Goal: Task Accomplishment & Management: Use online tool/utility

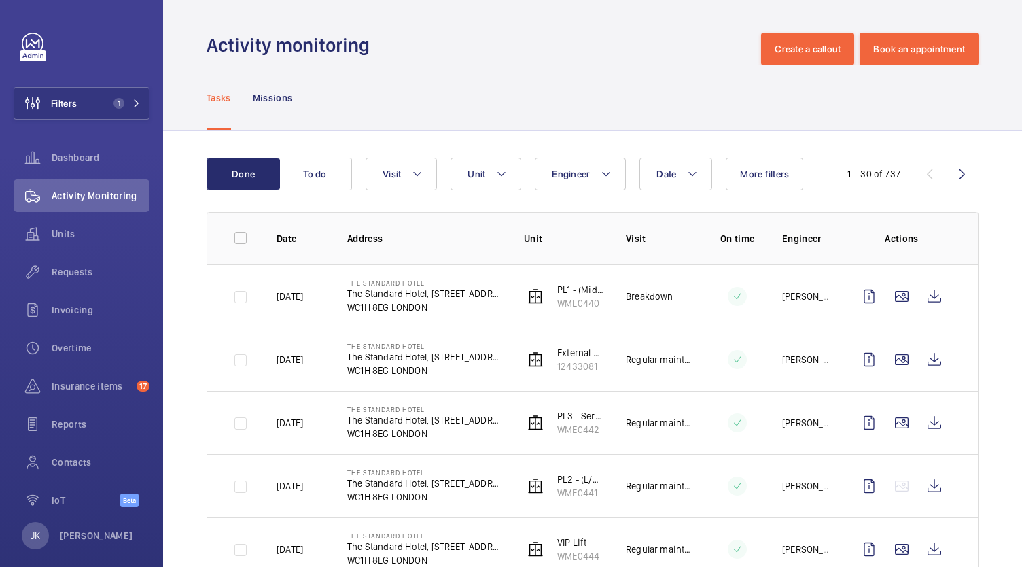
scroll to position [856, 0]
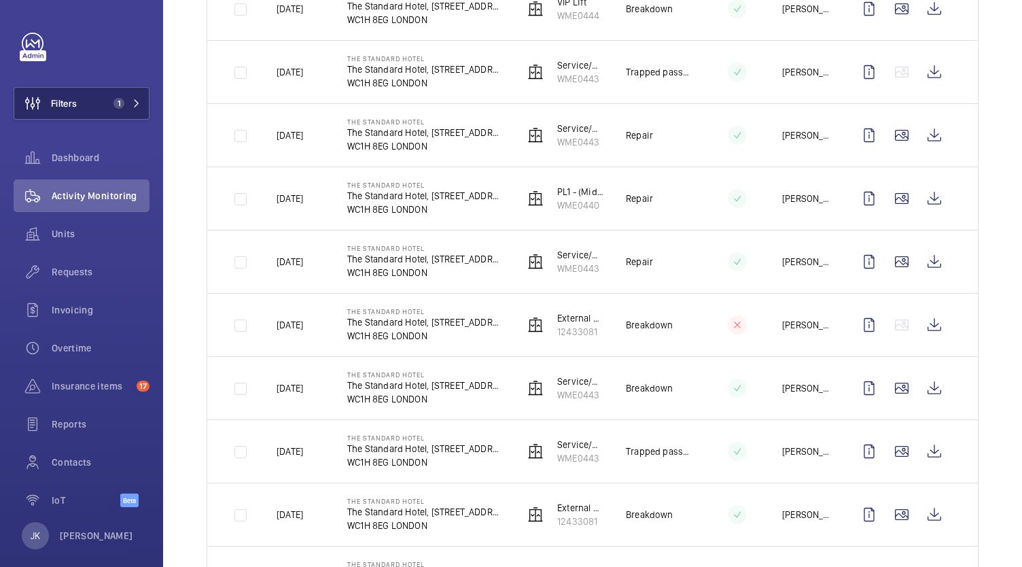
click at [95, 90] on button "Filters 1" at bounding box center [82, 103] width 136 height 33
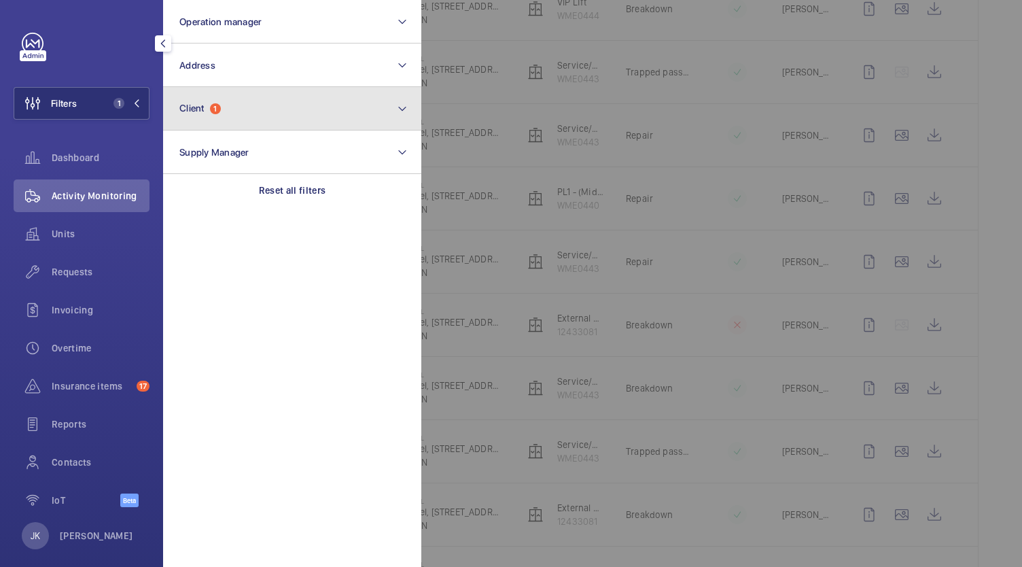
click at [398, 107] on mat-icon at bounding box center [402, 109] width 11 height 16
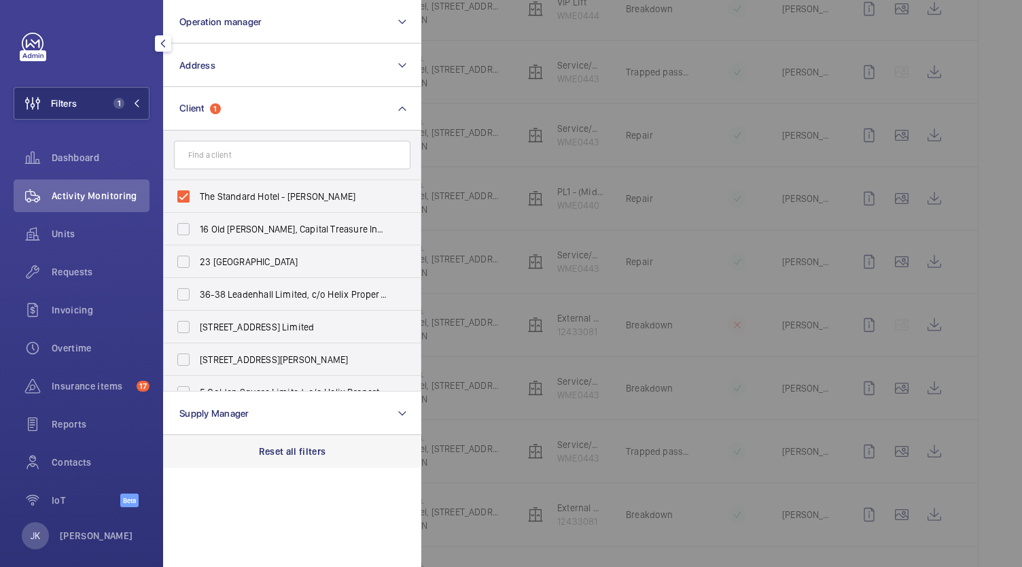
click at [318, 449] on p "Reset all filters" at bounding box center [292, 451] width 67 height 14
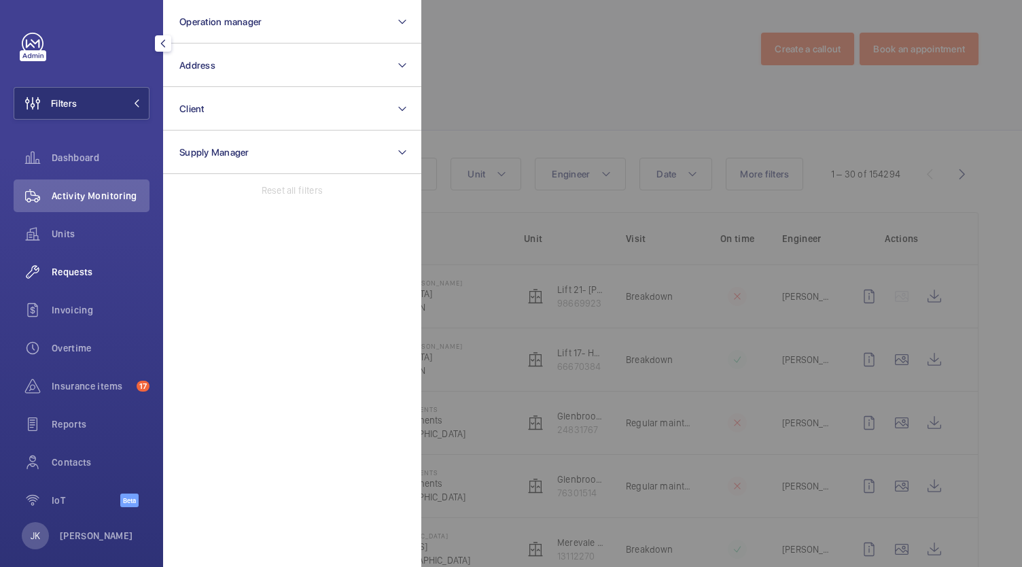
click at [82, 261] on div "Requests" at bounding box center [82, 271] width 136 height 33
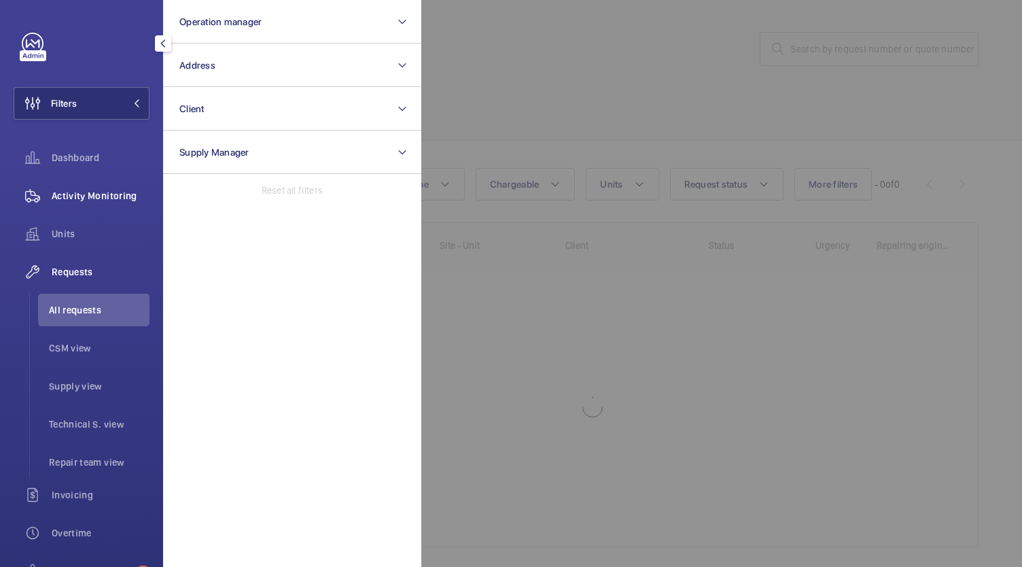
click at [105, 188] on div "Activity Monitoring" at bounding box center [82, 195] width 136 height 33
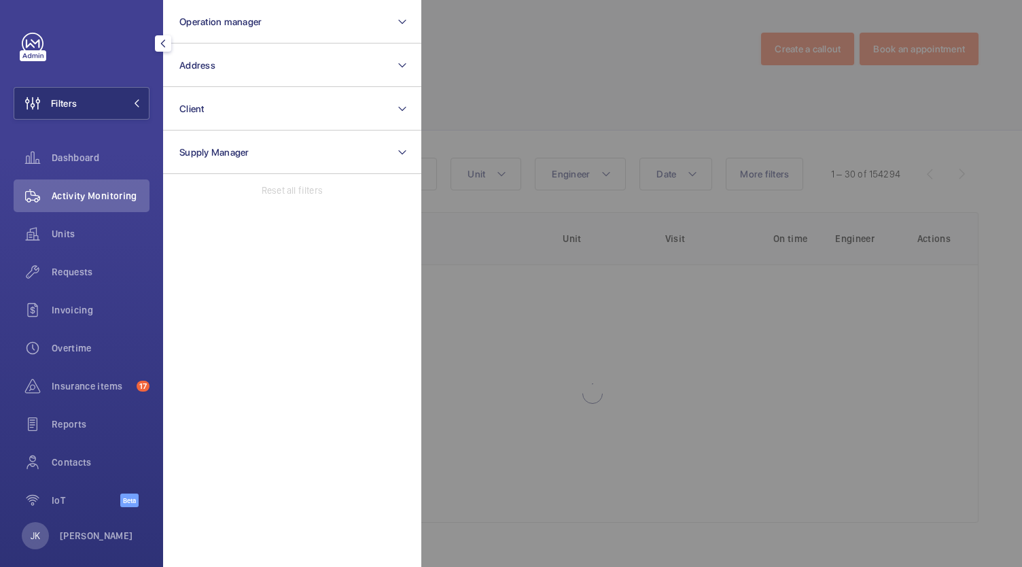
click at [586, 56] on div at bounding box center [932, 283] width 1022 height 567
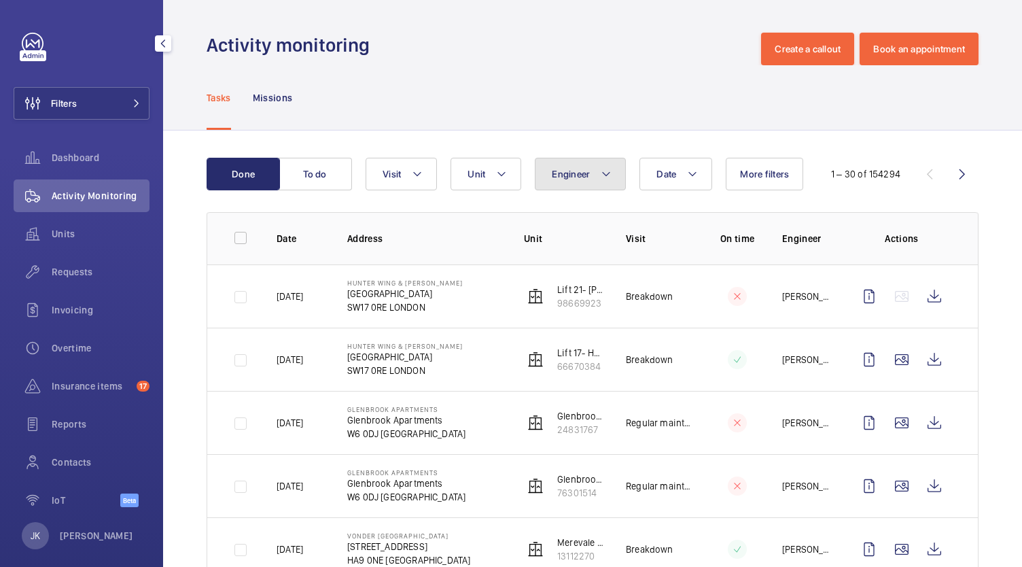
click at [598, 171] on button "Engineer" at bounding box center [580, 174] width 91 height 33
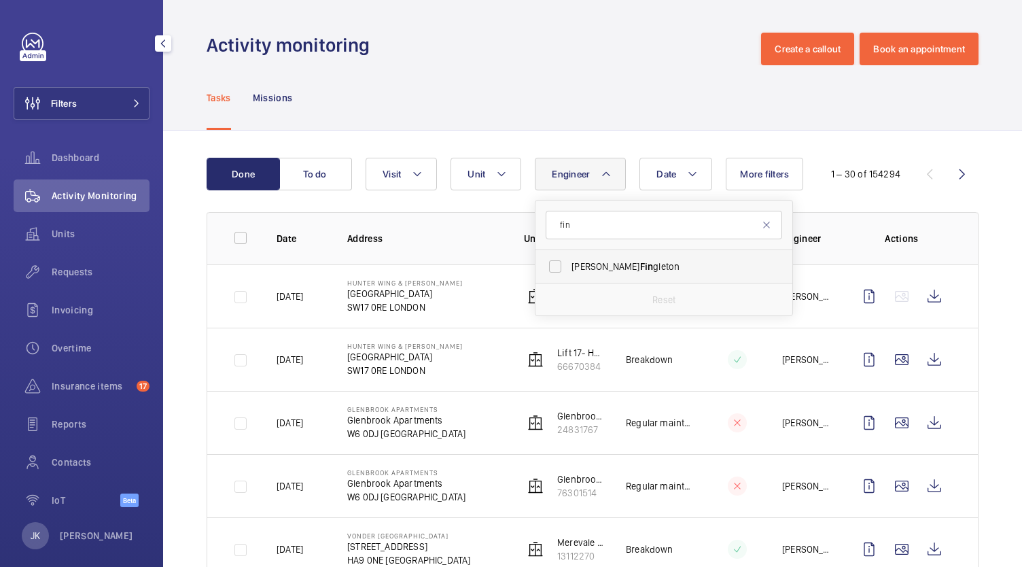
type input "fin"
click at [679, 262] on span "[PERSON_NAME] [PERSON_NAME]" at bounding box center [664, 267] width 187 height 14
click at [569, 262] on input "[PERSON_NAME] [PERSON_NAME]" at bounding box center [555, 266] width 27 height 27
checkbox input "true"
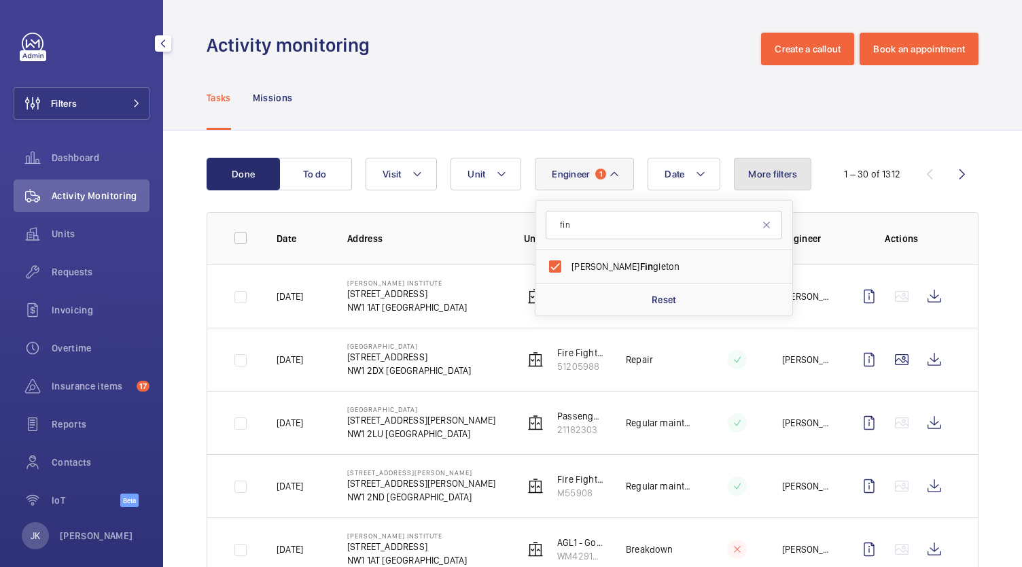
click at [772, 173] on span "More filters" at bounding box center [772, 174] width 49 height 11
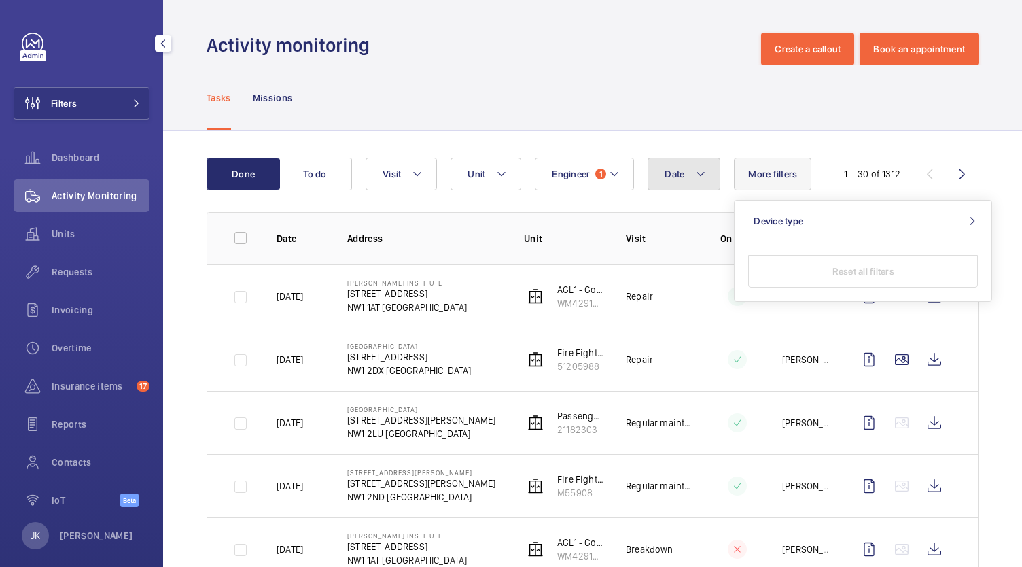
click at [678, 183] on button "Date" at bounding box center [684, 174] width 73 height 33
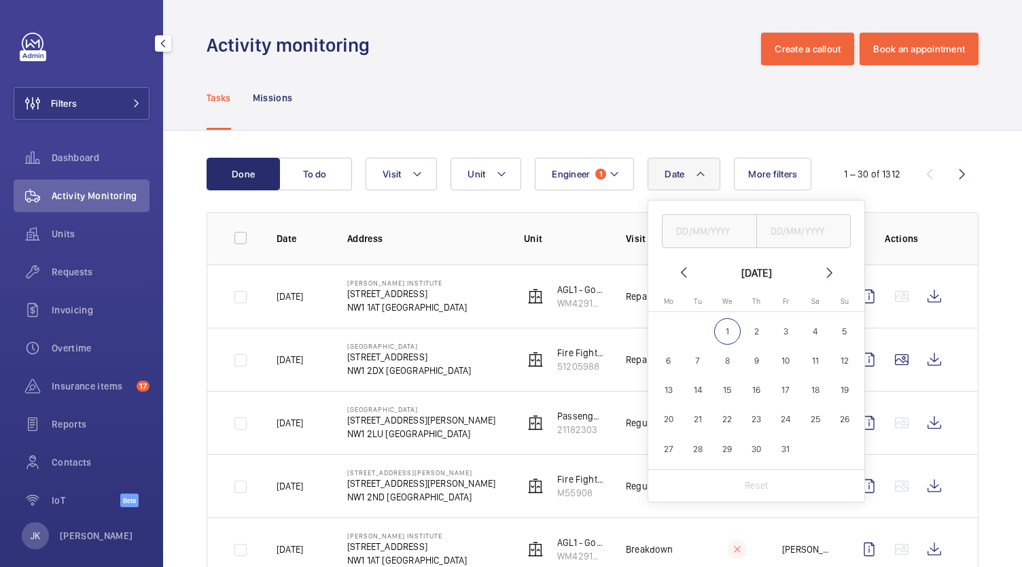
click at [682, 272] on mat-icon at bounding box center [683, 272] width 16 height 16
click at [679, 268] on mat-icon at bounding box center [683, 272] width 16 height 16
click at [784, 418] on span "22" at bounding box center [786, 419] width 26 height 26
type input "[DATE]"
click at [806, 230] on input "text" at bounding box center [803, 231] width 95 height 34
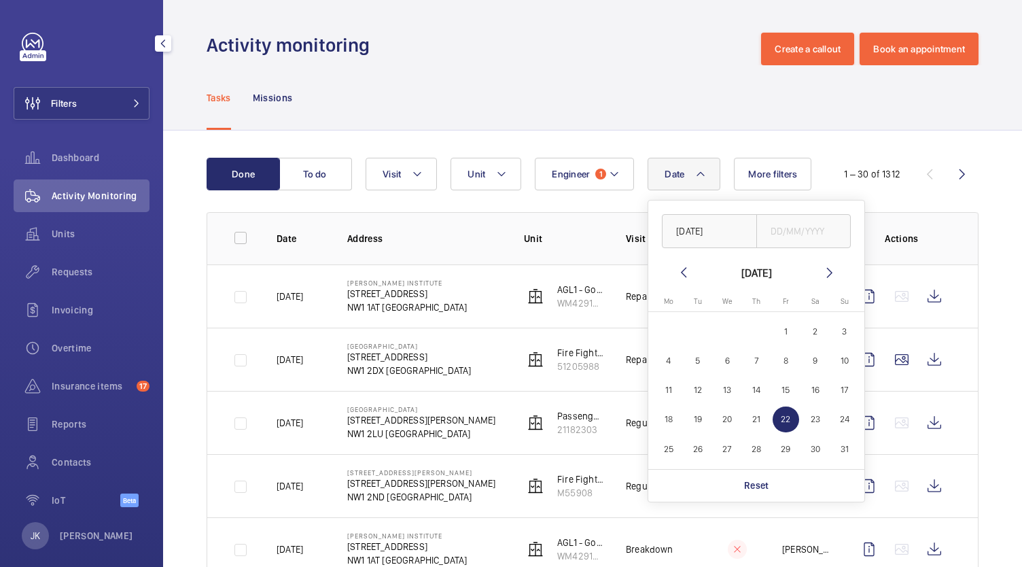
click at [784, 413] on span "22" at bounding box center [786, 419] width 26 height 26
type input "[DATE]"
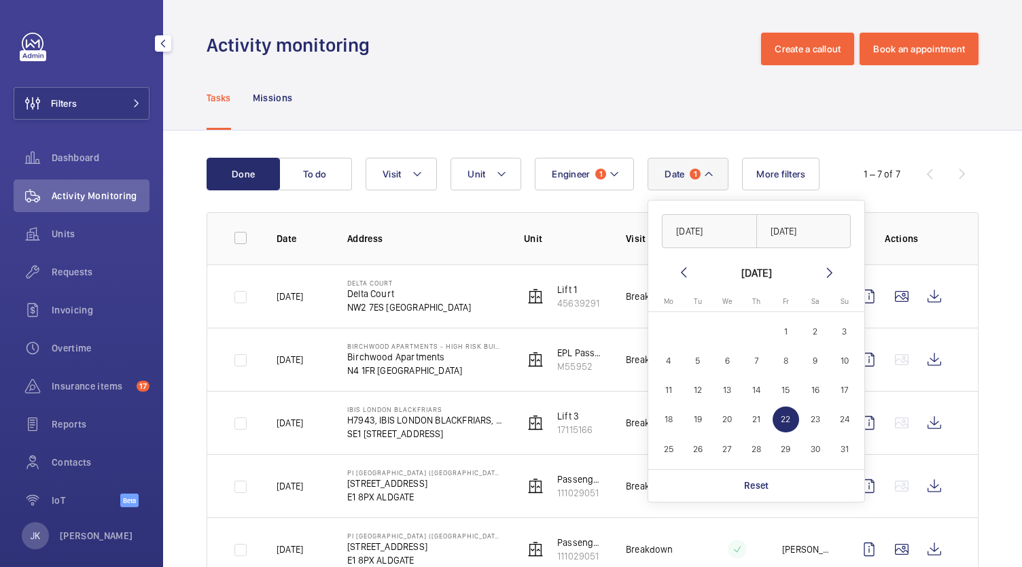
click at [945, 103] on div "Tasks Missions" at bounding box center [593, 97] width 772 height 65
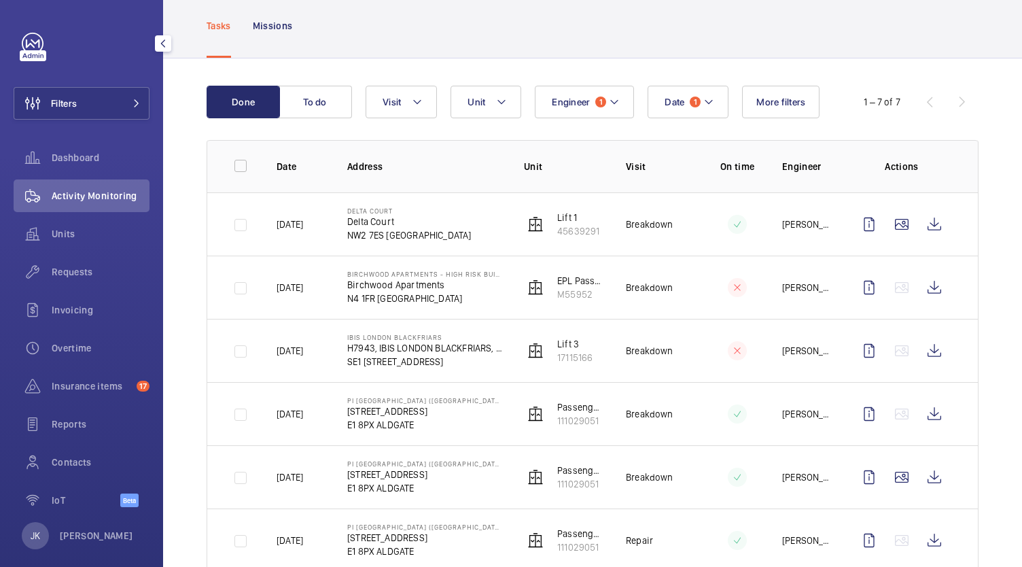
scroll to position [73, 0]
click at [273, 31] on p "Missions" at bounding box center [273, 25] width 40 height 14
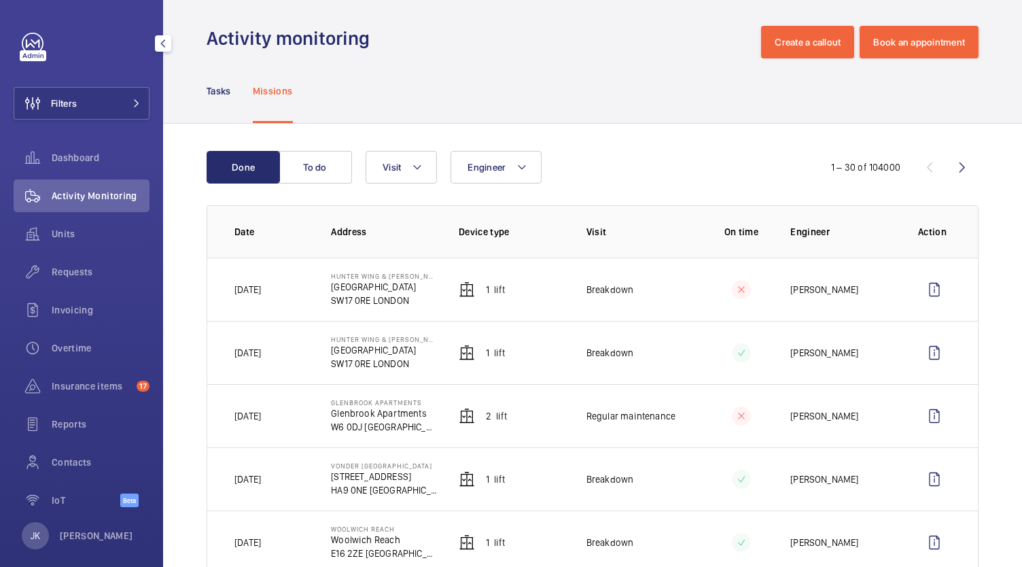
scroll to position [12, 0]
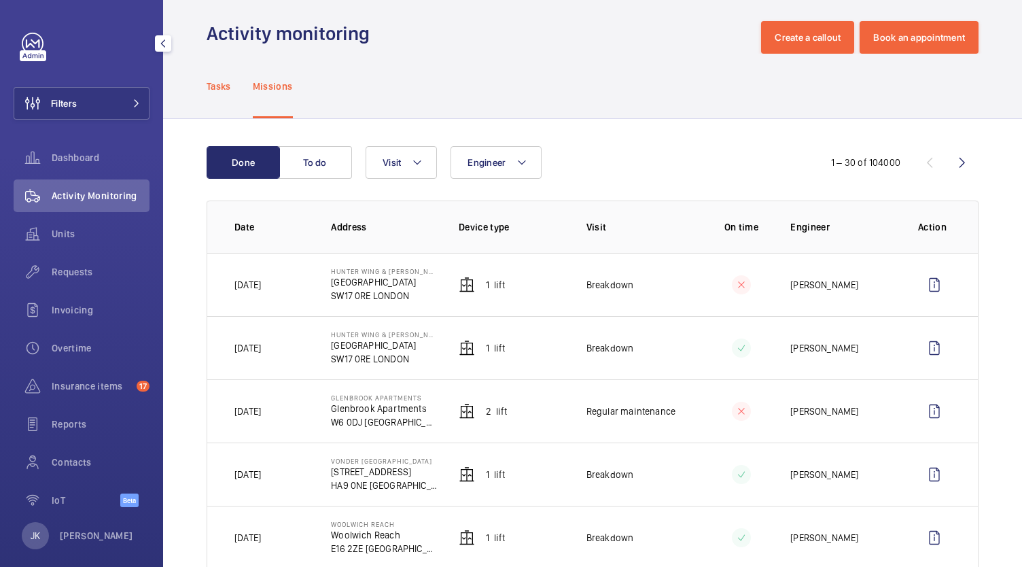
click at [209, 81] on p "Tasks" at bounding box center [219, 86] width 24 height 14
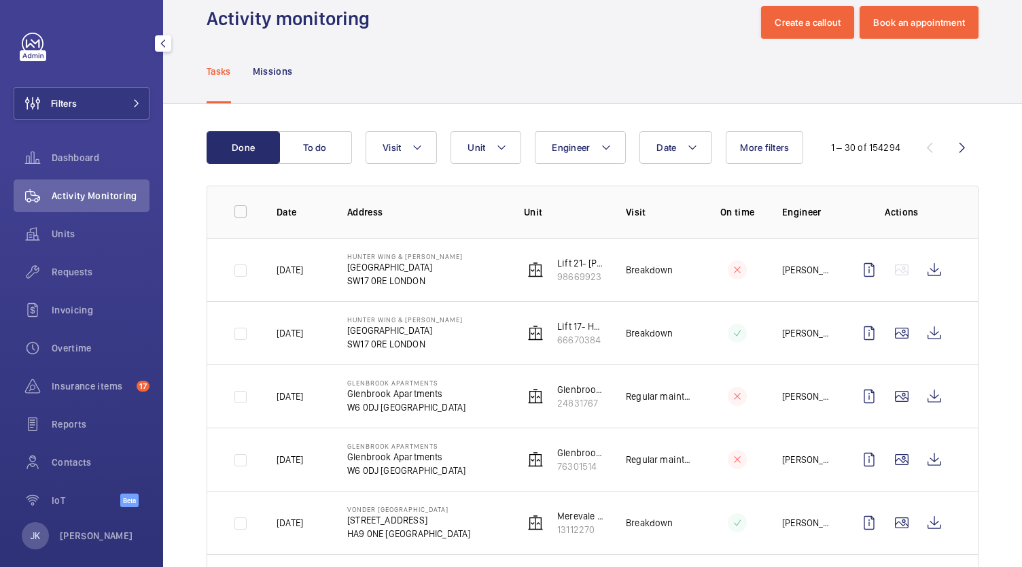
scroll to position [34, 0]
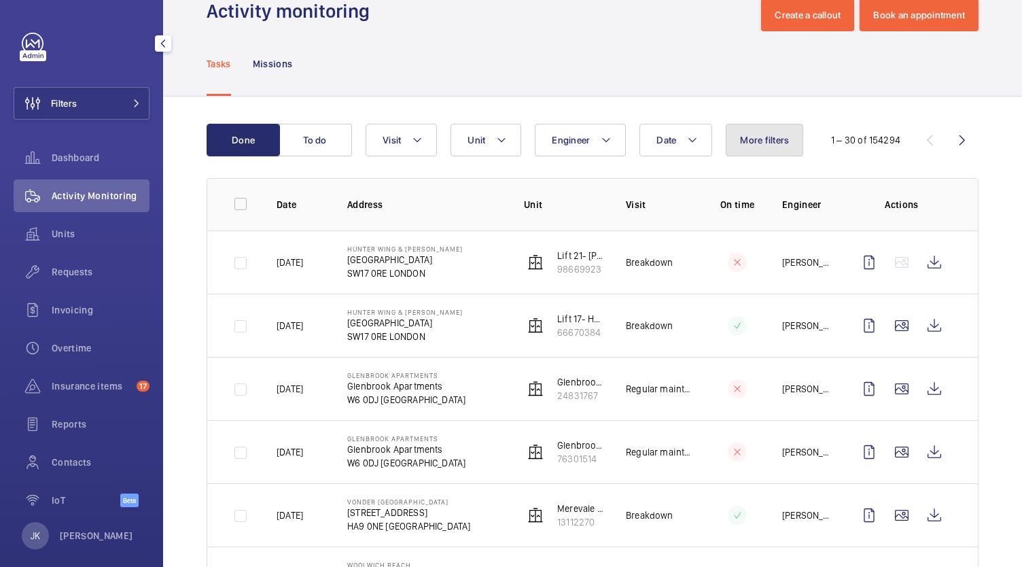
click at [770, 137] on span "More filters" at bounding box center [764, 140] width 49 height 11
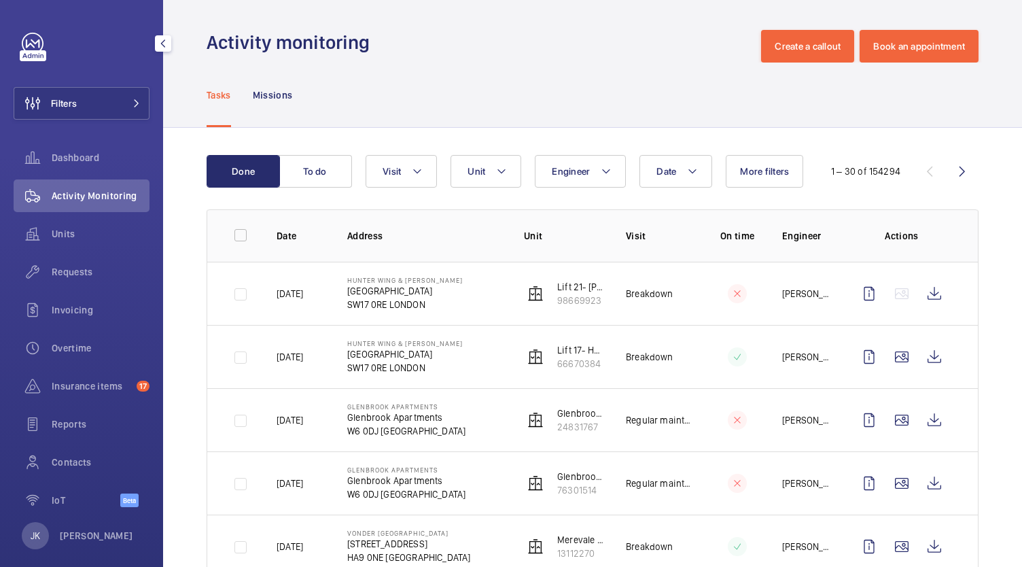
scroll to position [0, 0]
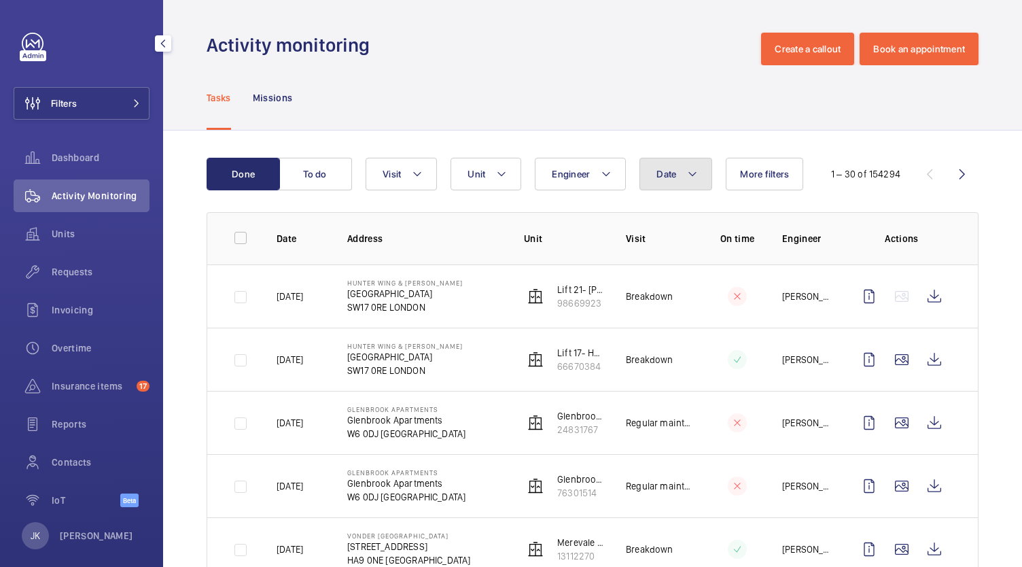
click at [678, 171] on button "Date" at bounding box center [675, 174] width 73 height 33
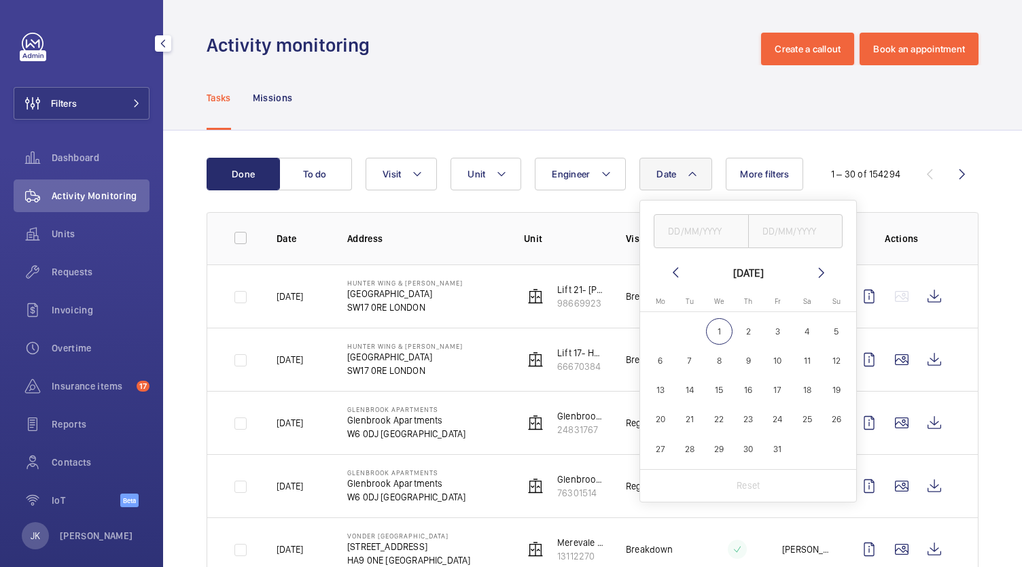
click at [673, 272] on mat-icon at bounding box center [675, 272] width 16 height 16
click at [671, 272] on mat-icon at bounding box center [675, 272] width 16 height 16
click at [779, 417] on span "22" at bounding box center [777, 419] width 26 height 26
type input "[DATE]"
click at [800, 232] on input "text" at bounding box center [795, 231] width 95 height 34
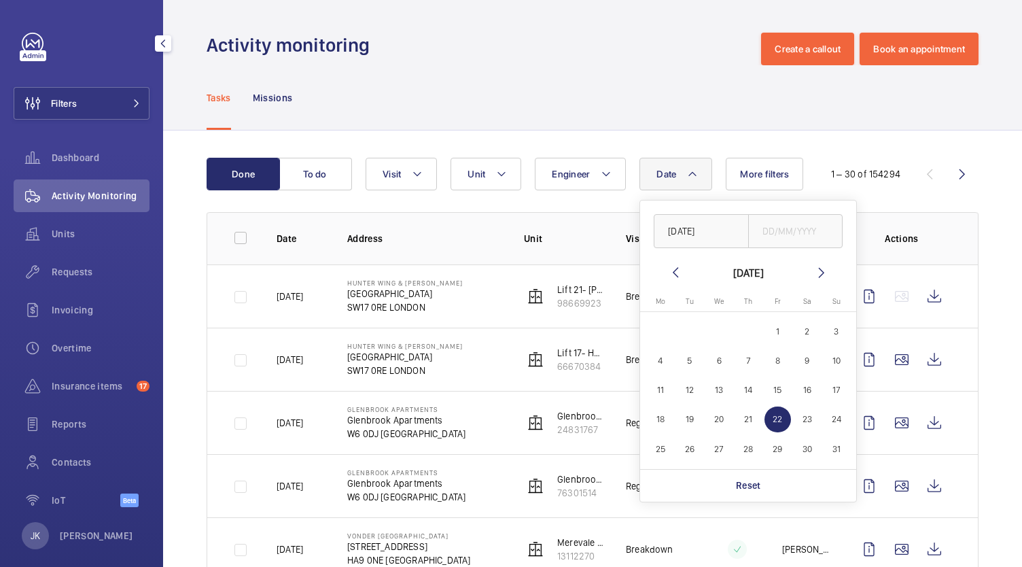
click at [775, 419] on span "22" at bounding box center [777, 419] width 26 height 26
type input "[DATE]"
click at [874, 101] on div "Tasks Missions" at bounding box center [593, 97] width 772 height 65
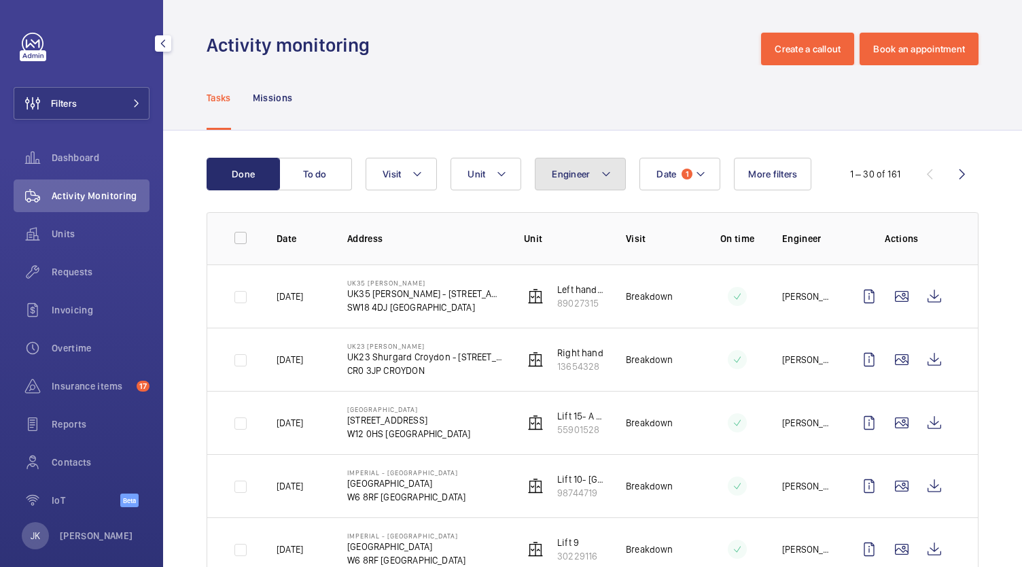
click at [579, 181] on button "Engineer" at bounding box center [580, 174] width 91 height 33
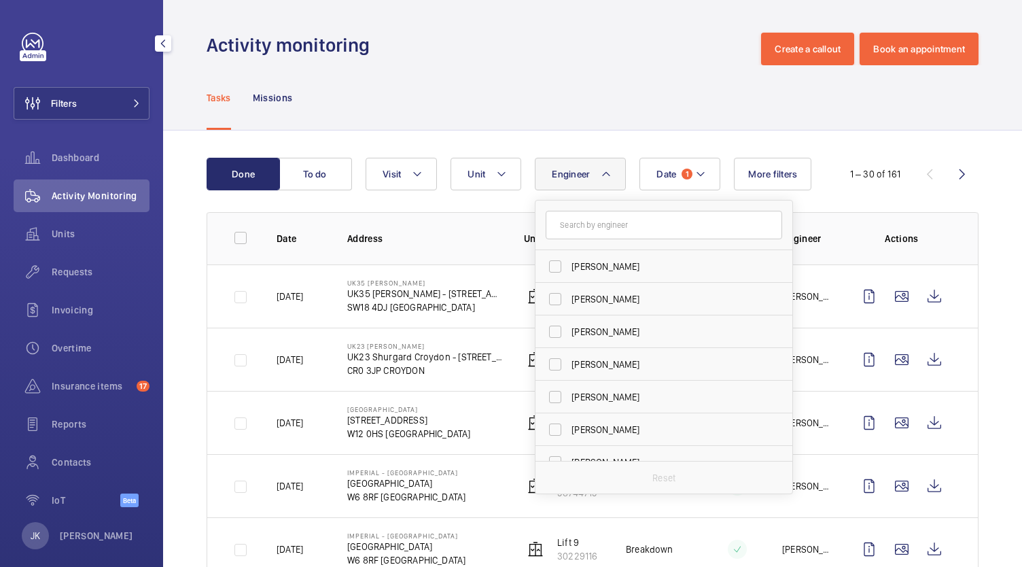
click at [624, 226] on input "text" at bounding box center [664, 225] width 236 height 29
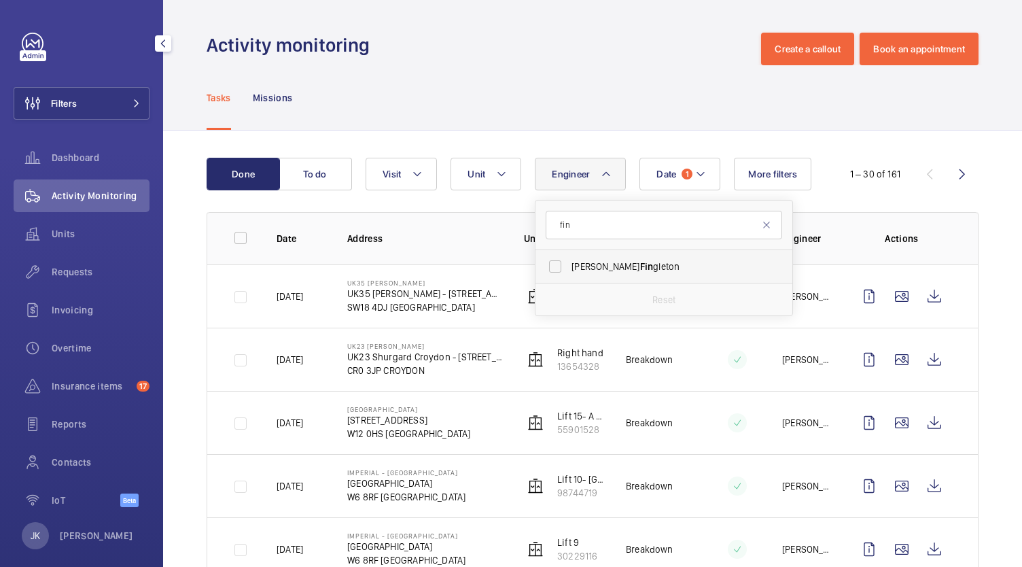
type input "fin"
click at [645, 273] on label "[PERSON_NAME] [PERSON_NAME]" at bounding box center [653, 266] width 236 height 33
click at [569, 273] on input "[PERSON_NAME] [PERSON_NAME]" at bounding box center [555, 266] width 27 height 27
checkbox input "true"
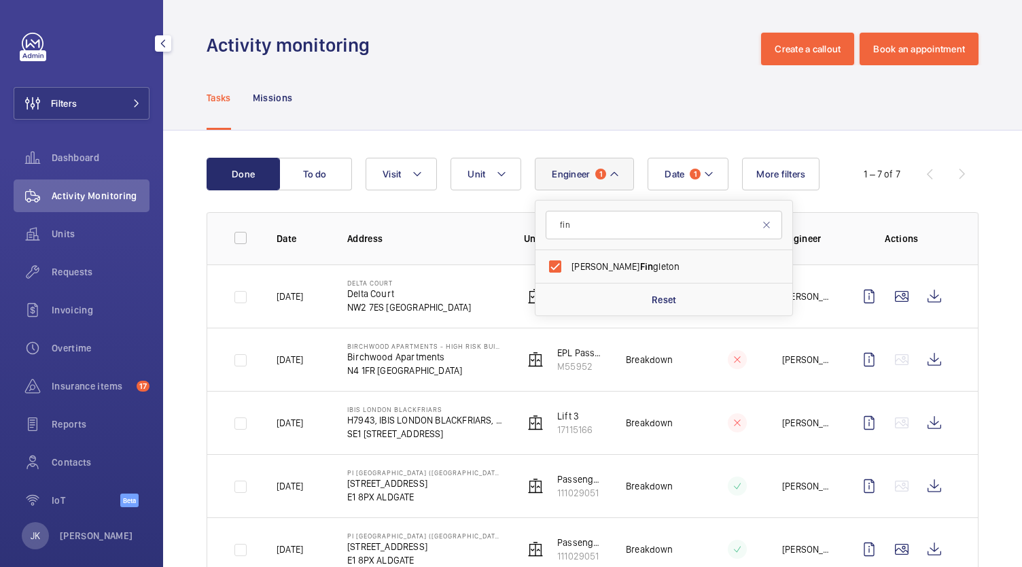
click at [656, 65] on div "Tasks Missions" at bounding box center [593, 97] width 772 height 65
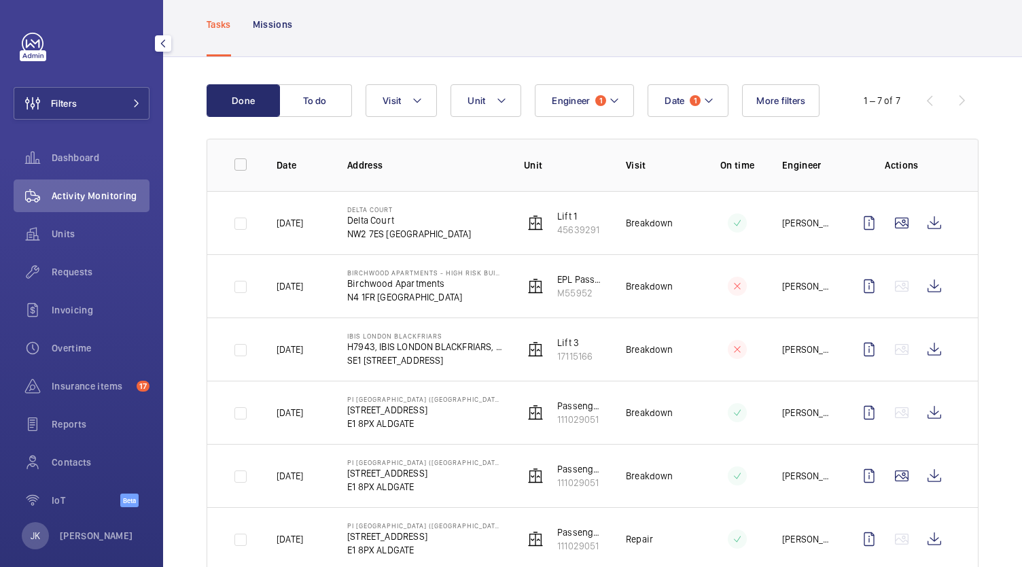
scroll to position [76, 0]
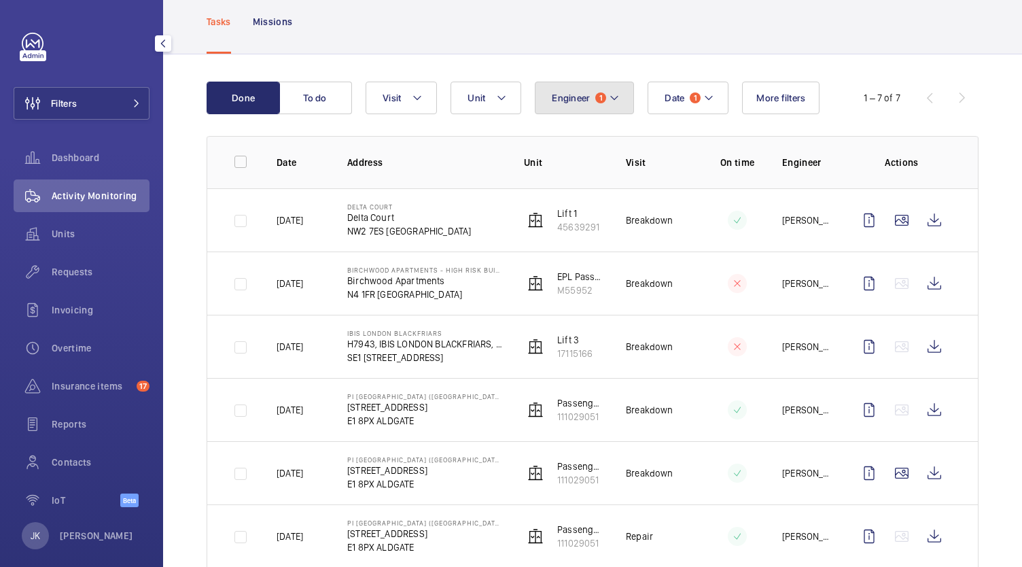
click at [590, 95] on button "Engineer 1" at bounding box center [584, 98] width 99 height 33
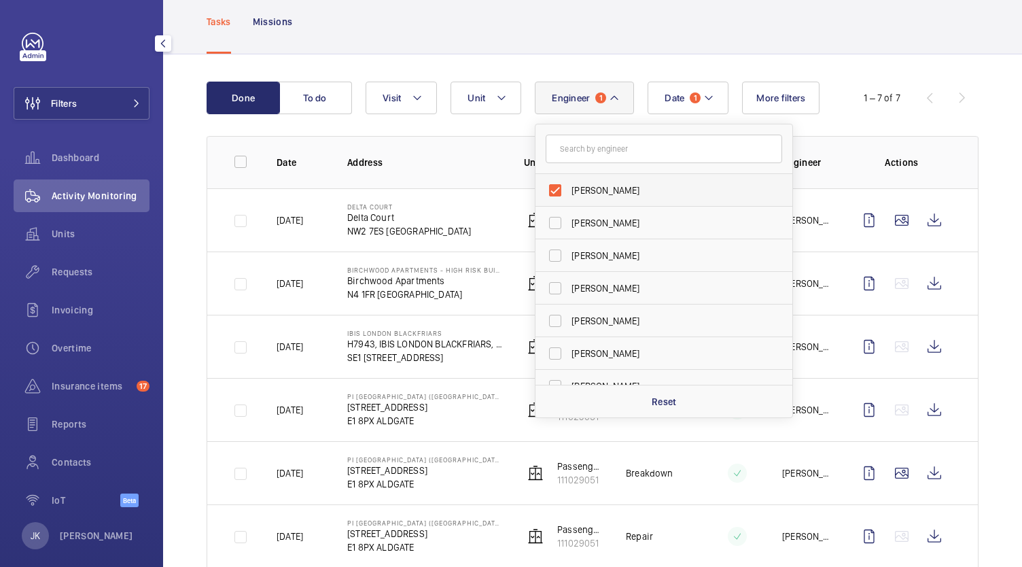
click at [582, 189] on span "[PERSON_NAME]" at bounding box center [664, 190] width 187 height 14
click at [569, 189] on input "[PERSON_NAME]" at bounding box center [555, 190] width 27 height 27
checkbox input "false"
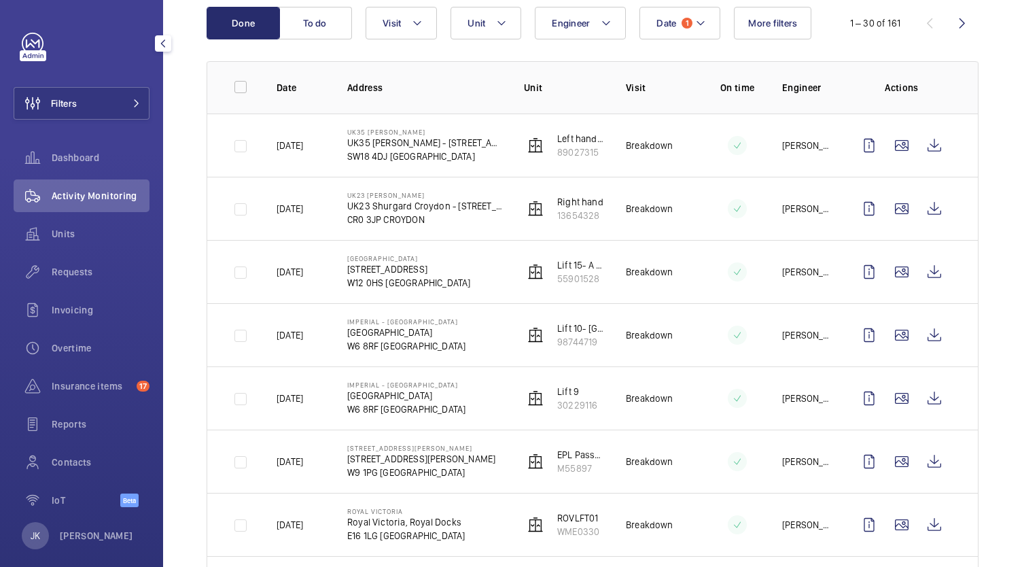
scroll to position [152, 0]
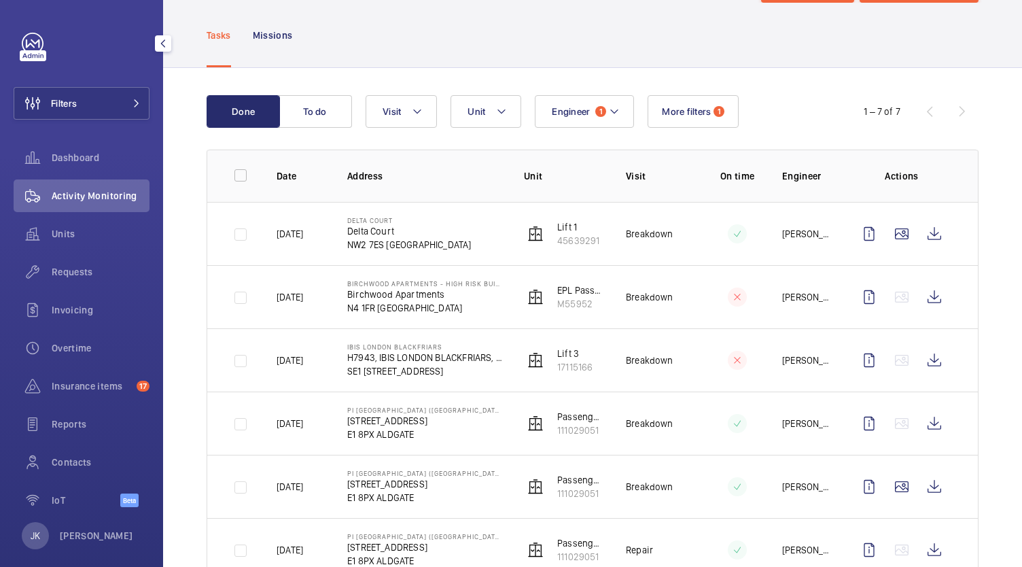
scroll to position [63, 0]
click at [575, 114] on span "Engineer" at bounding box center [571, 111] width 38 height 11
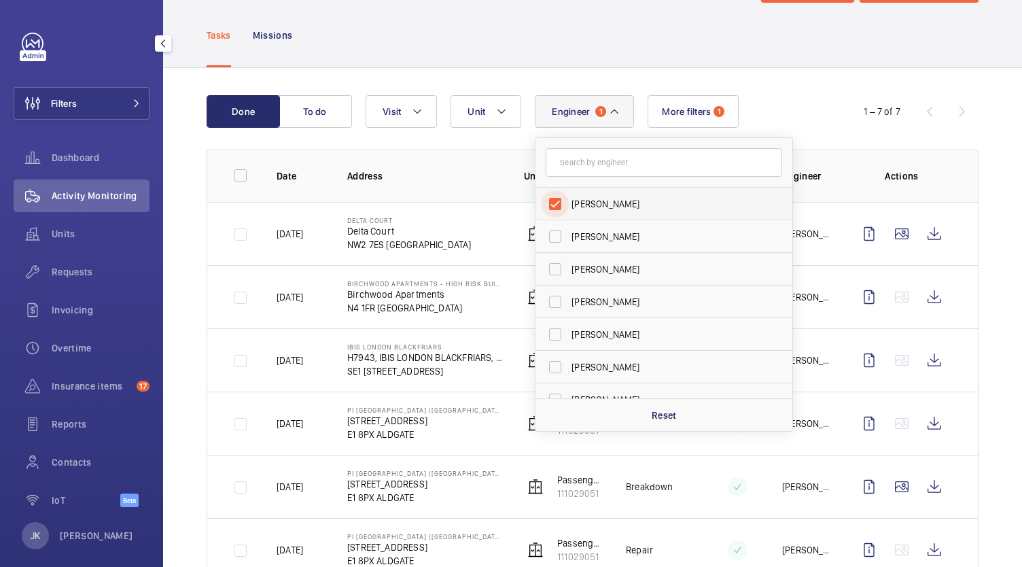
click at [549, 213] on input "[PERSON_NAME]" at bounding box center [555, 203] width 27 height 27
checkbox input "false"
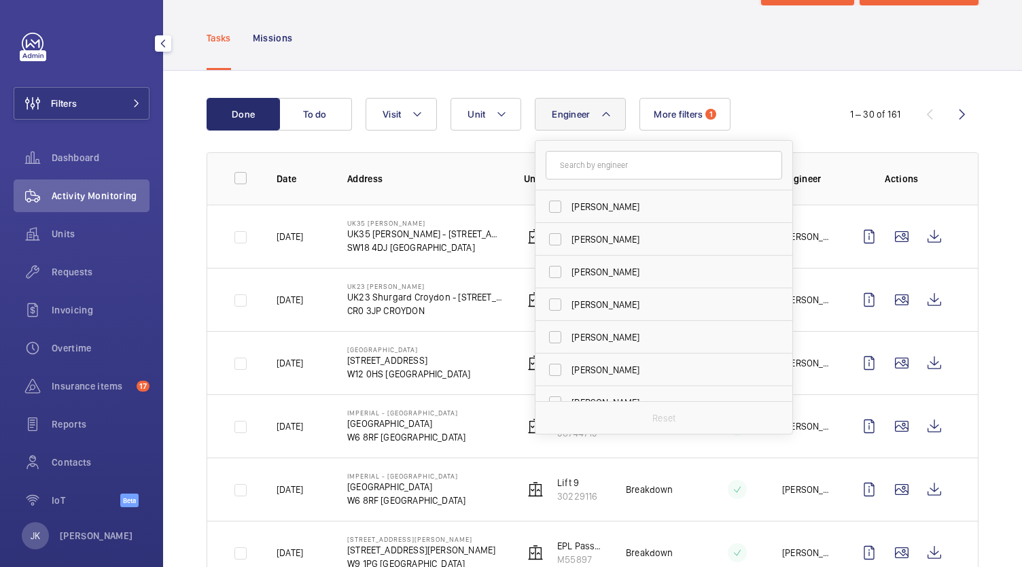
scroll to position [107, 0]
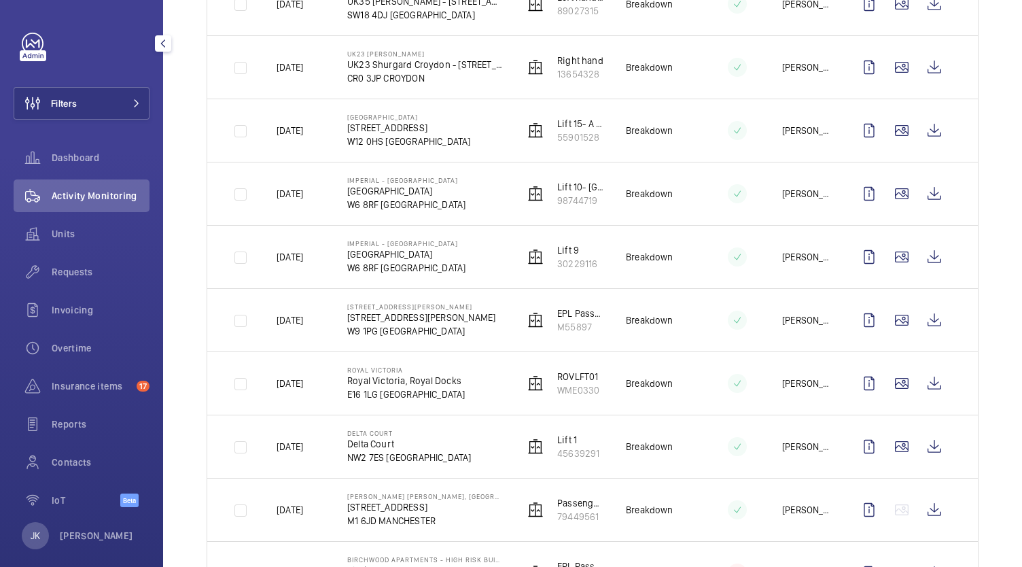
scroll to position [0, 0]
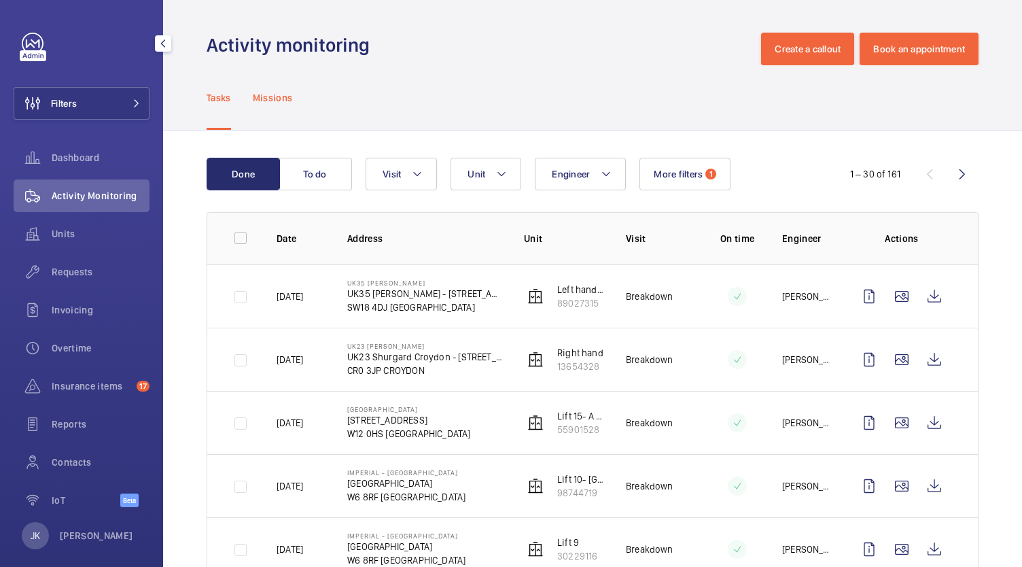
click at [277, 109] on div "Missions" at bounding box center [273, 97] width 40 height 65
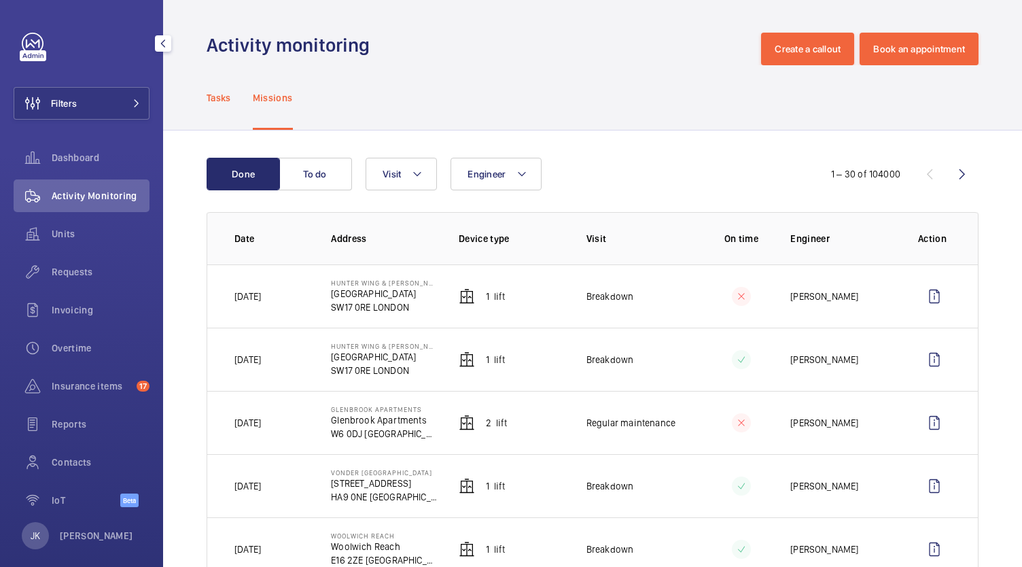
click at [215, 113] on div "Tasks" at bounding box center [219, 97] width 24 height 65
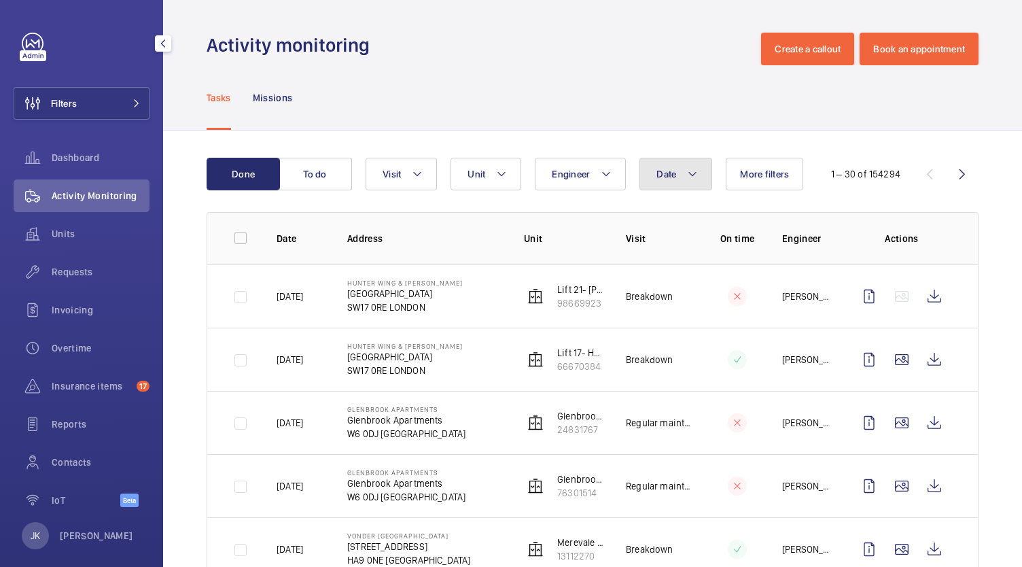
click at [688, 178] on mat-icon at bounding box center [692, 174] width 11 height 16
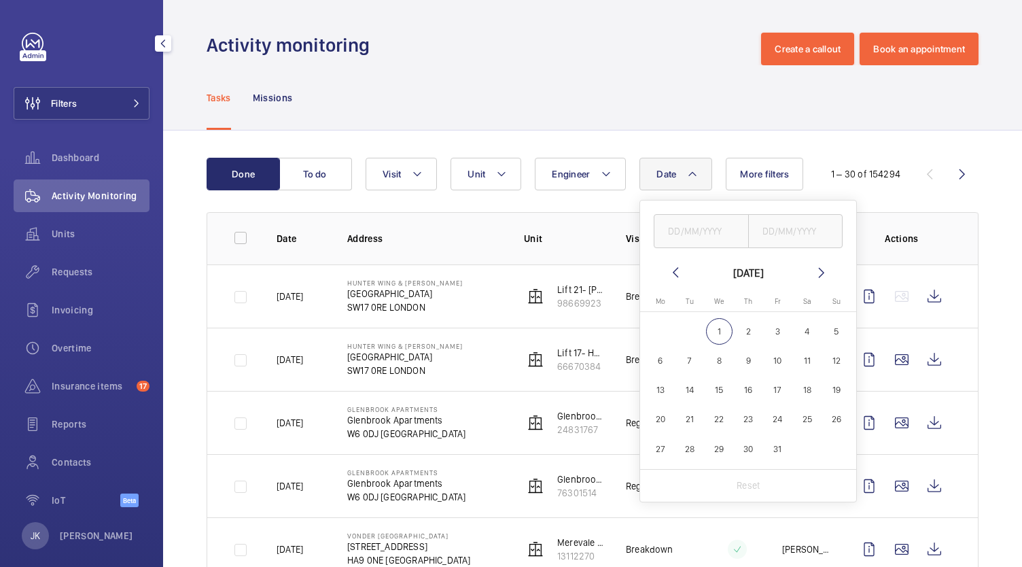
click at [673, 266] on mat-icon at bounding box center [675, 272] width 16 height 16
click at [673, 272] on mat-icon at bounding box center [675, 272] width 16 height 16
click at [780, 429] on span "22" at bounding box center [777, 419] width 26 height 26
type input "[DATE]"
click at [807, 232] on input "text" at bounding box center [795, 231] width 95 height 34
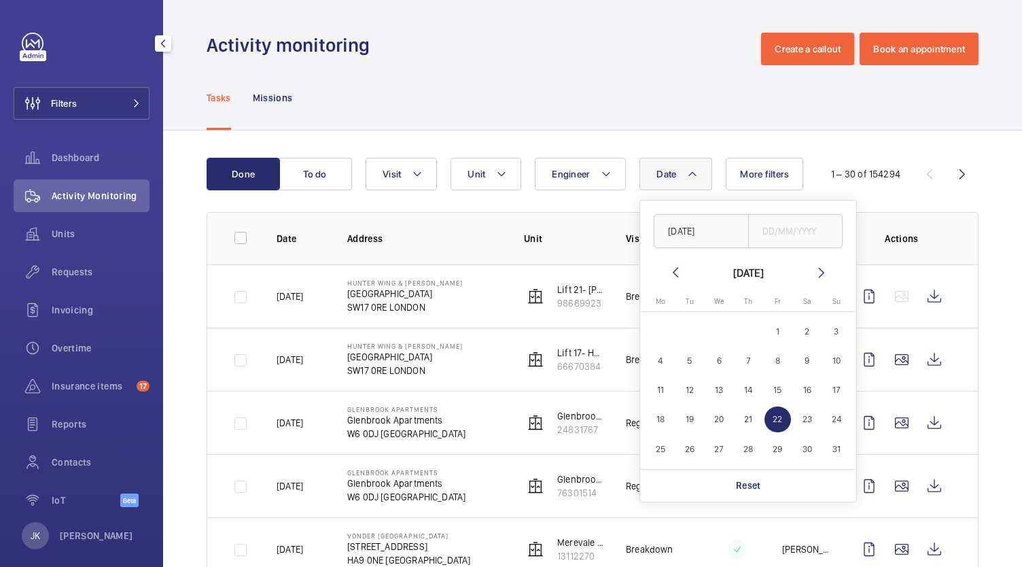
click at [773, 414] on span "22" at bounding box center [777, 419] width 26 height 26
type input "[DATE]"
click at [565, 77] on div "Tasks Missions" at bounding box center [593, 97] width 772 height 65
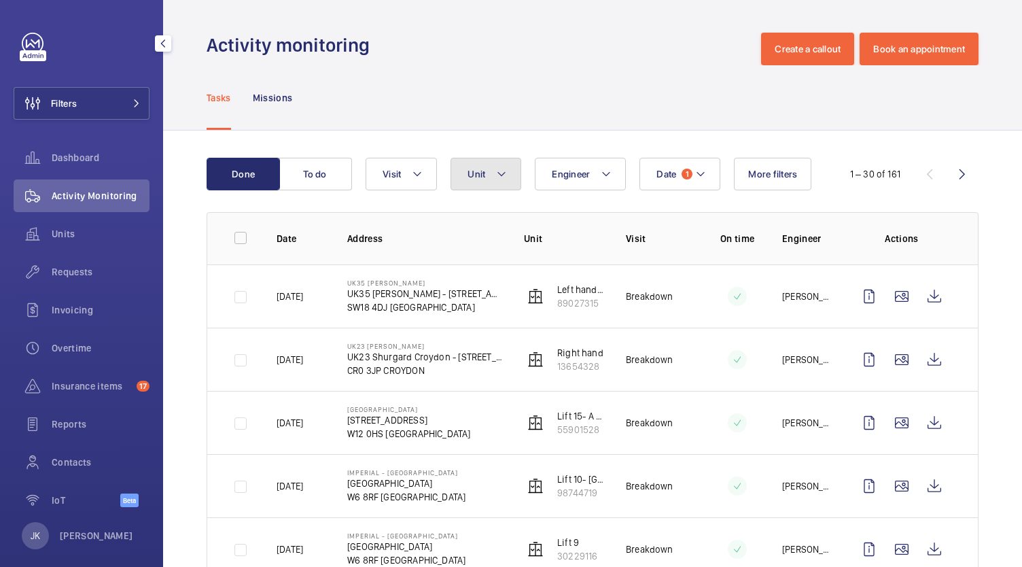
click at [492, 173] on button "Unit" at bounding box center [485, 174] width 71 height 33
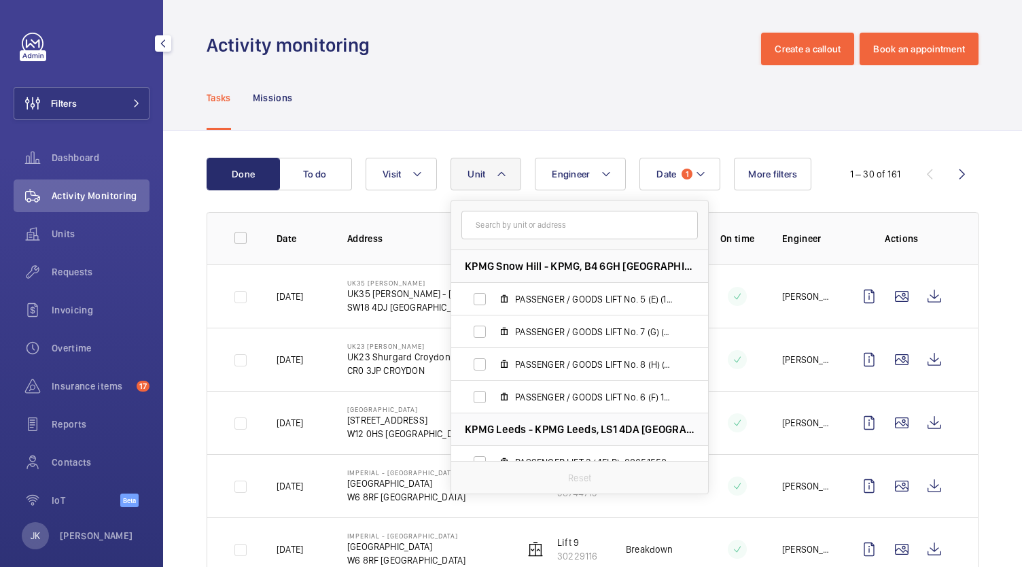
click at [599, 228] on input "text" at bounding box center [579, 225] width 236 height 29
type input "p"
click at [612, 81] on div "Tasks Missions" at bounding box center [593, 97] width 772 height 65
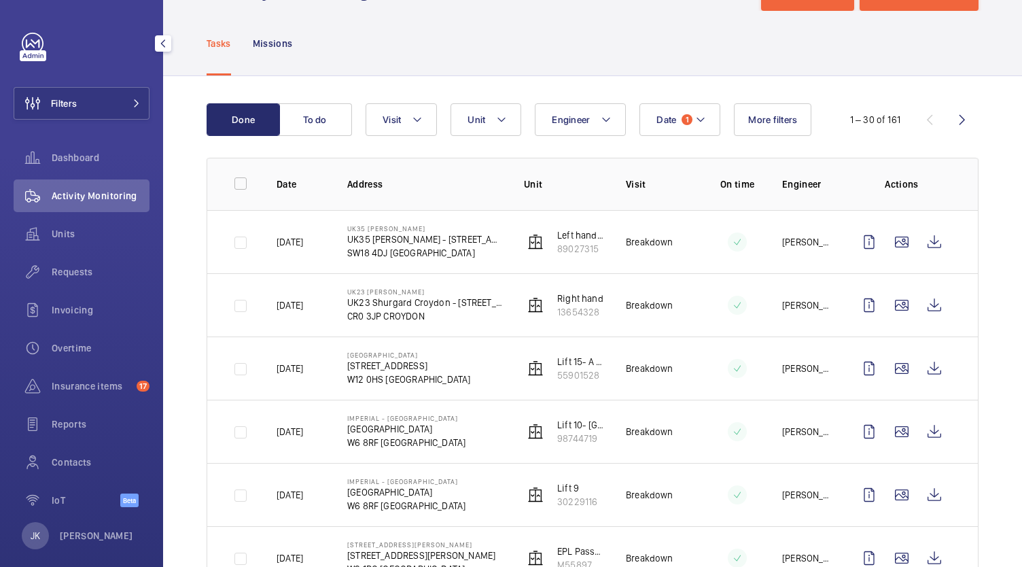
scroll to position [54, 0]
click at [412, 117] on mat-icon at bounding box center [417, 119] width 11 height 16
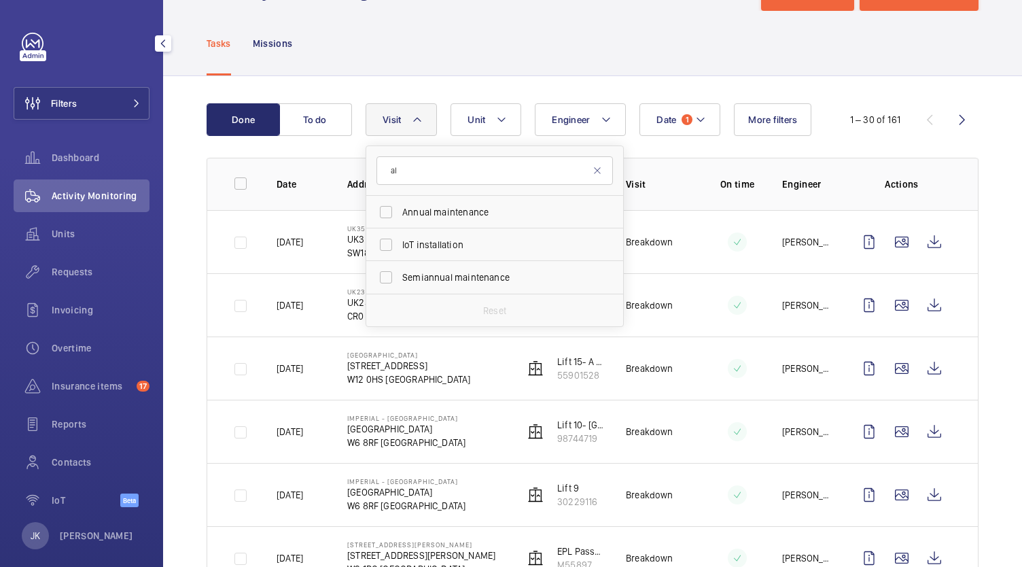
type input "a"
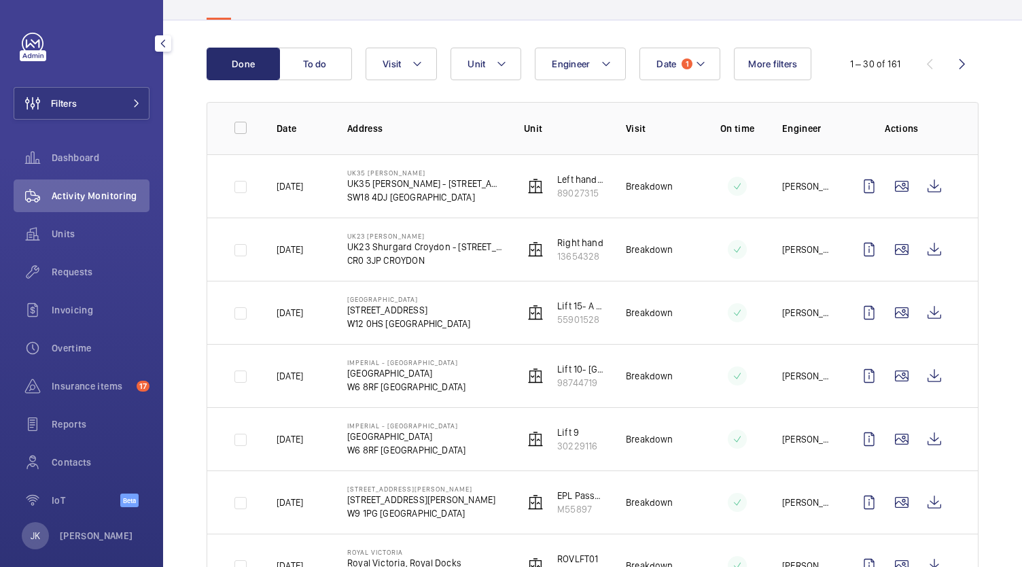
scroll to position [112, 0]
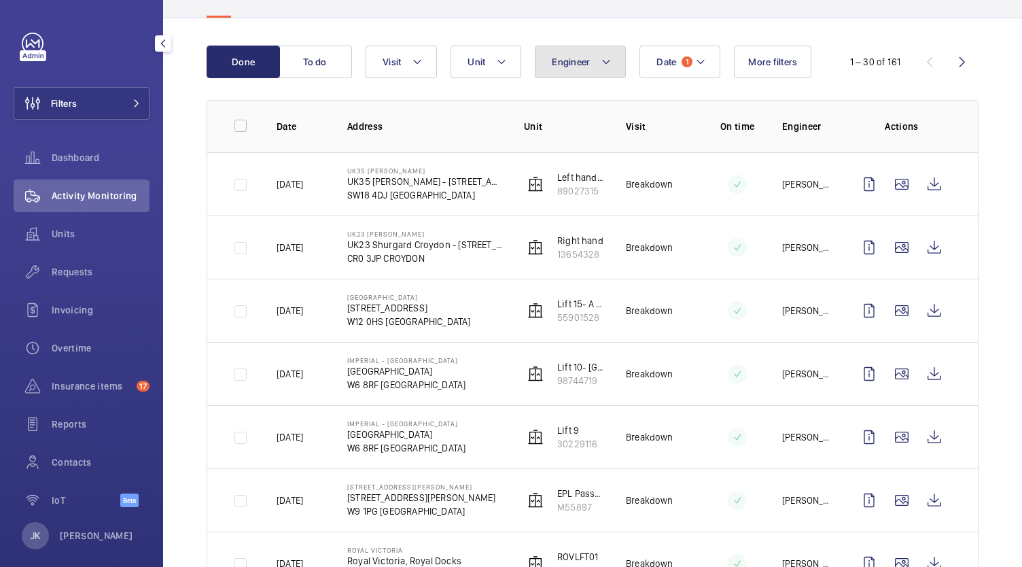
click at [583, 58] on span "Engineer" at bounding box center [571, 61] width 38 height 11
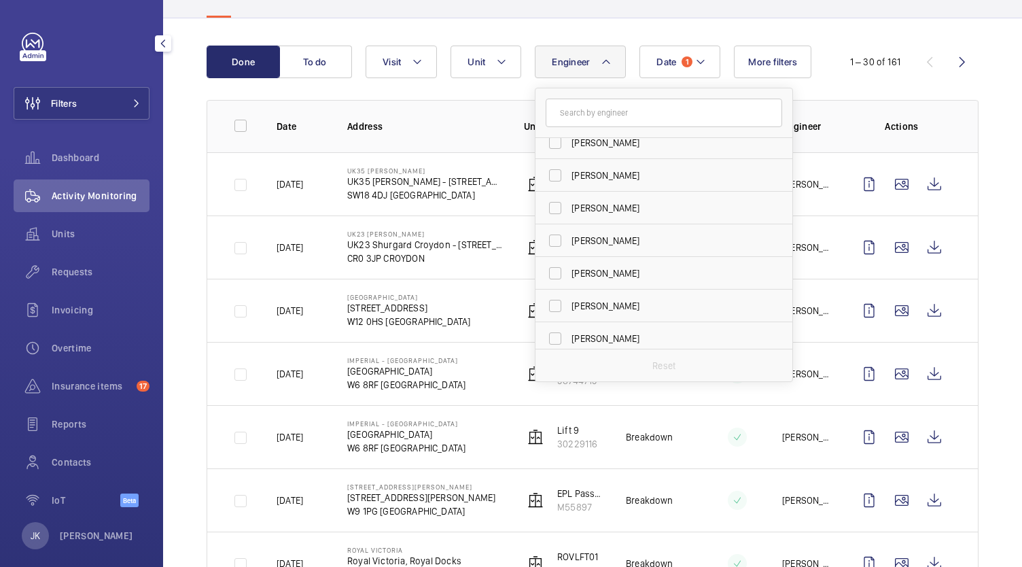
scroll to position [0, 0]
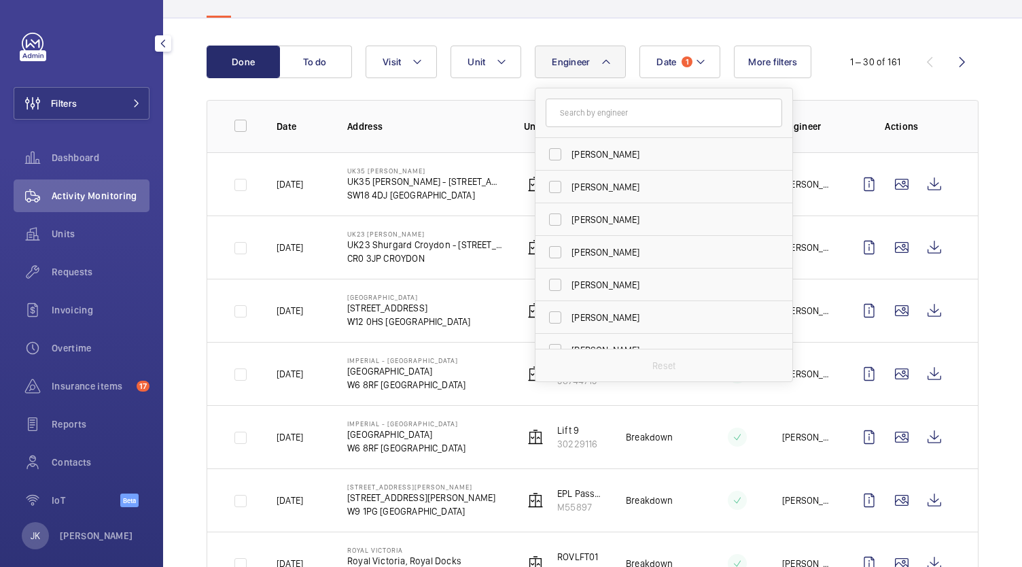
click at [673, 113] on input "text" at bounding box center [664, 113] width 236 height 29
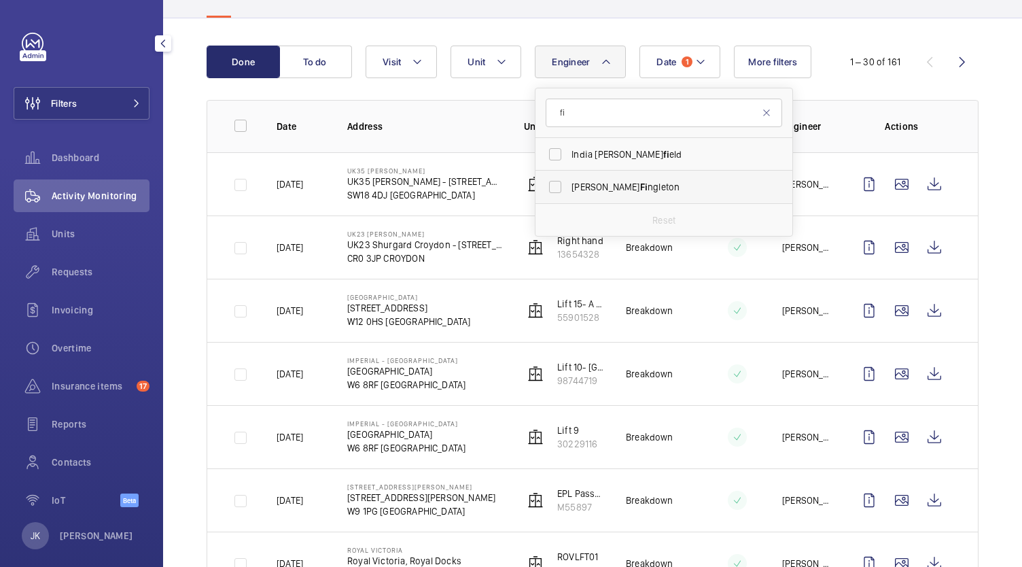
type input "fi"
click at [658, 185] on span "[PERSON_NAME]" at bounding box center [664, 187] width 187 height 14
click at [569, 185] on input "[PERSON_NAME]" at bounding box center [555, 186] width 27 height 27
checkbox input "true"
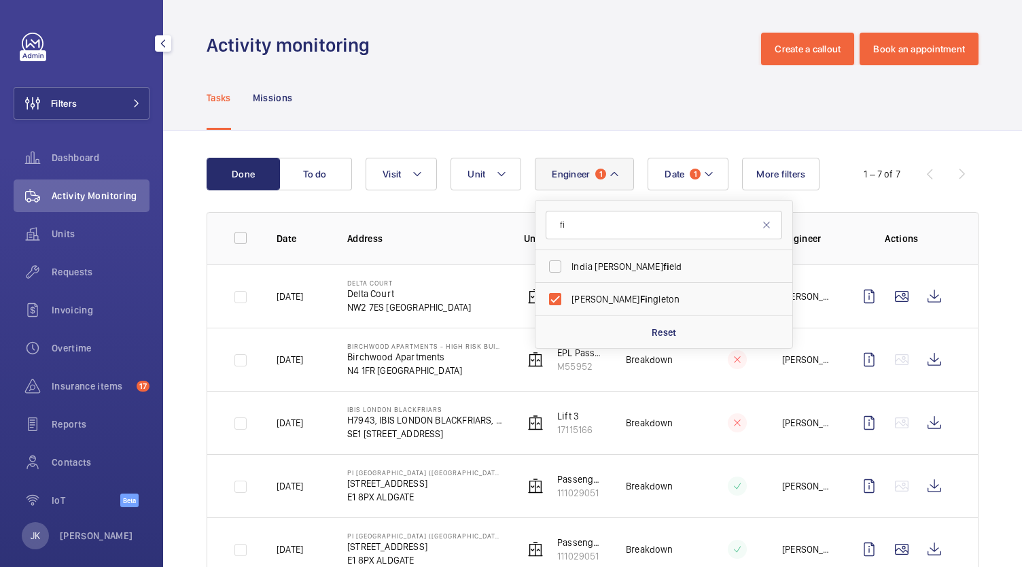
click at [924, 101] on div "Tasks Missions" at bounding box center [593, 97] width 772 height 65
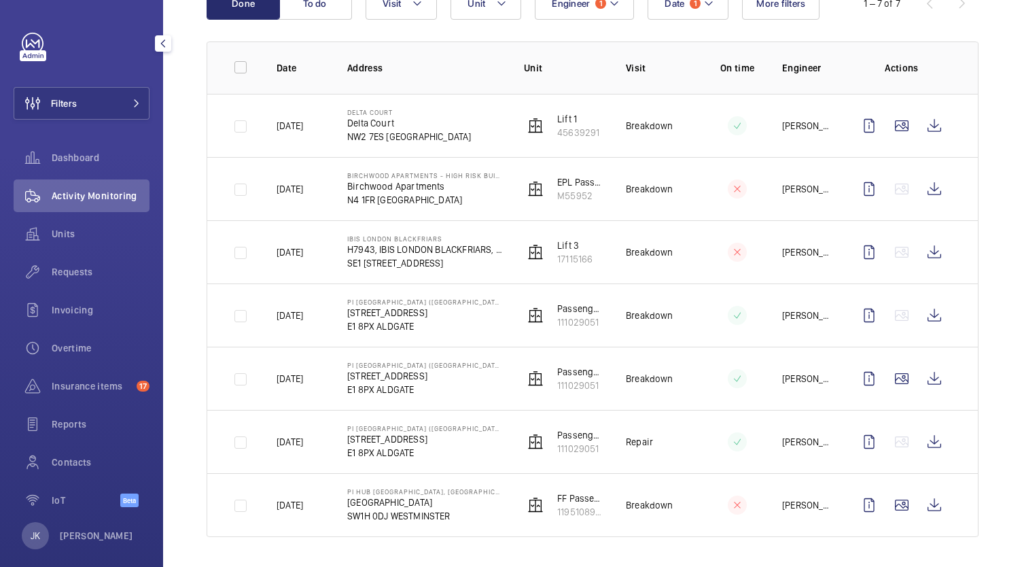
scroll to position [171, 0]
click at [853, 135] on wm-front-icon-button at bounding box center [869, 125] width 33 height 33
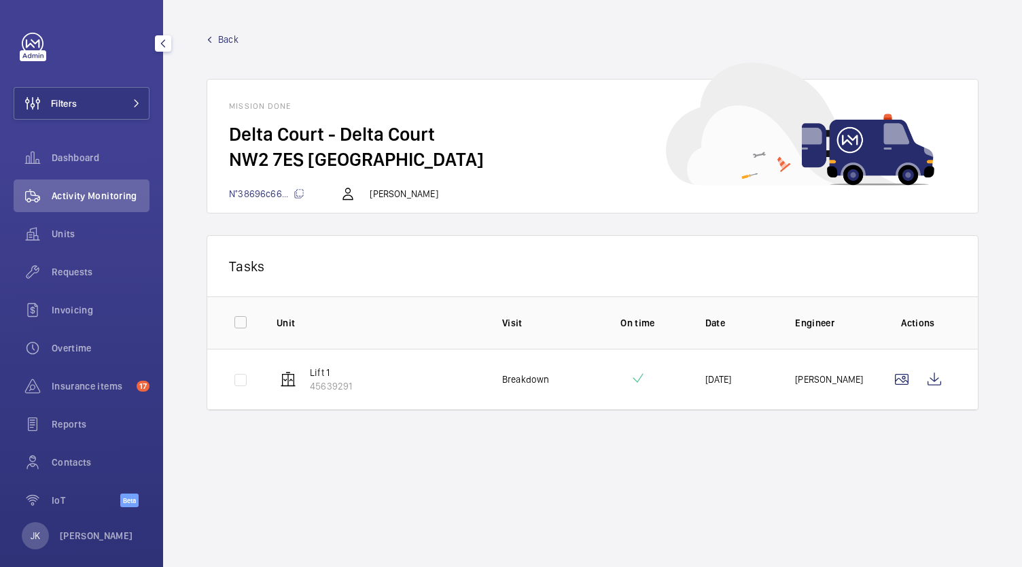
click at [236, 35] on span "Back" at bounding box center [228, 40] width 20 height 14
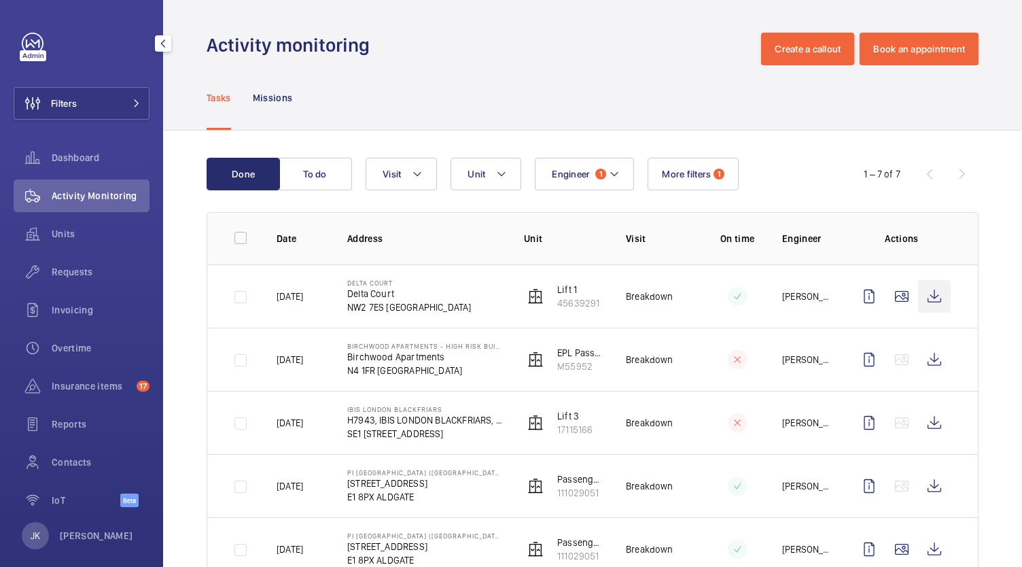
click at [926, 311] on wm-front-icon-button at bounding box center [934, 296] width 33 height 33
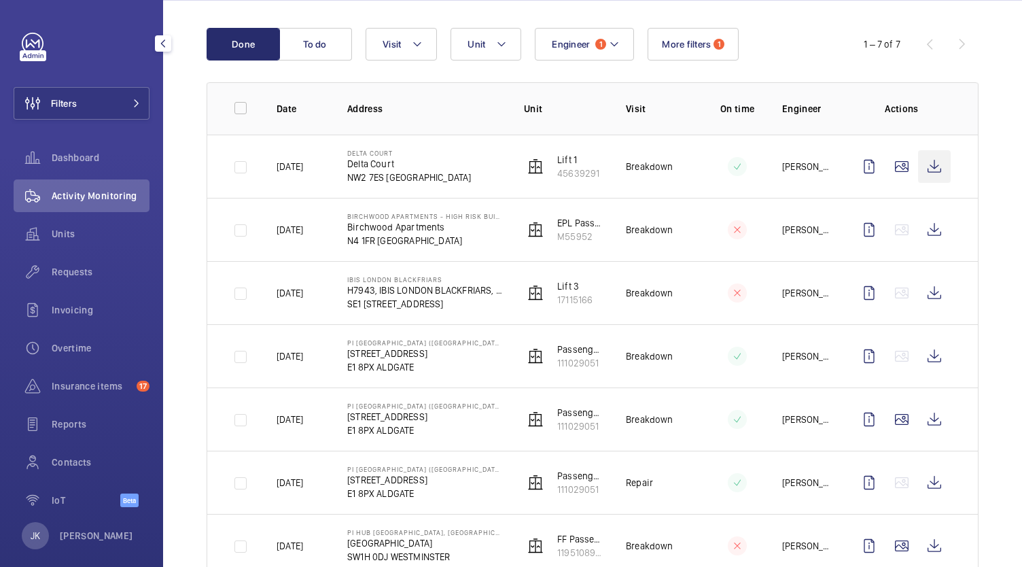
scroll to position [130, 0]
click at [928, 238] on wm-front-icon-button at bounding box center [934, 229] width 33 height 33
click at [923, 301] on wm-front-icon-button at bounding box center [934, 292] width 33 height 33
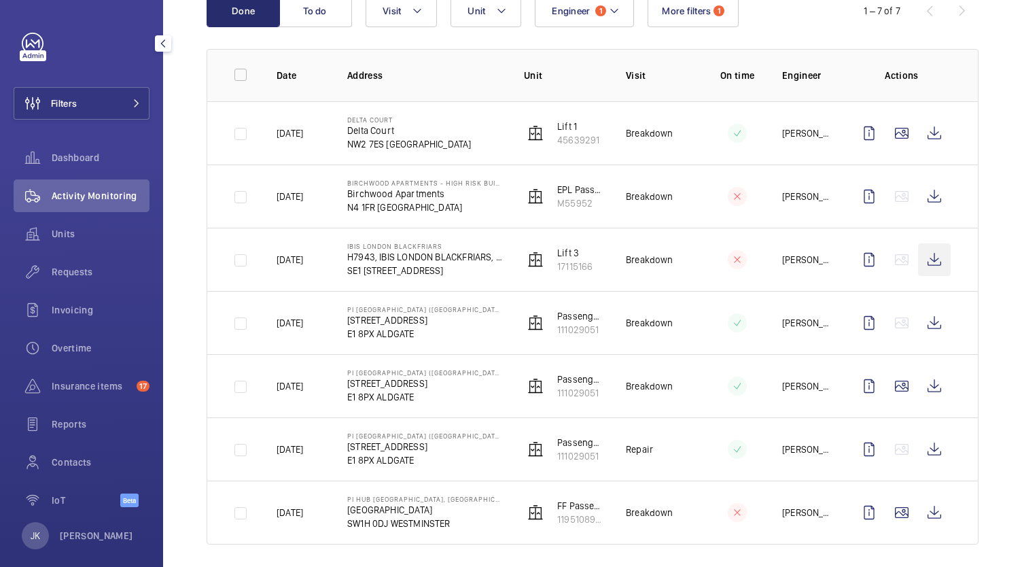
scroll to position [164, 0]
click at [923, 319] on wm-front-icon-button at bounding box center [934, 321] width 33 height 33
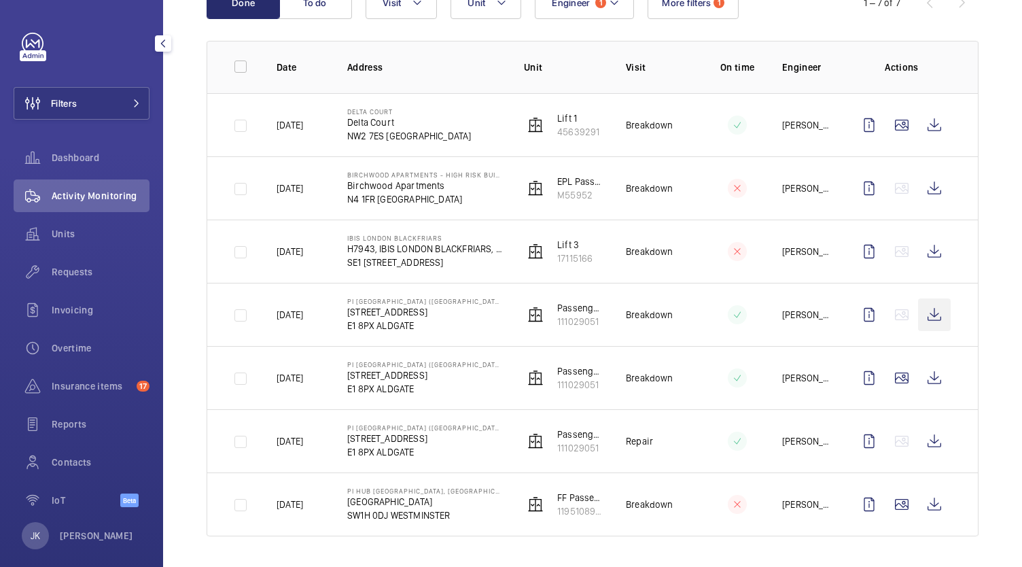
scroll to position [170, 0]
click at [930, 313] on wm-front-icon-button at bounding box center [934, 316] width 33 height 33
click at [923, 438] on wm-front-icon-button at bounding box center [934, 442] width 33 height 33
click at [918, 497] on wm-front-icon-button at bounding box center [934, 504] width 33 height 33
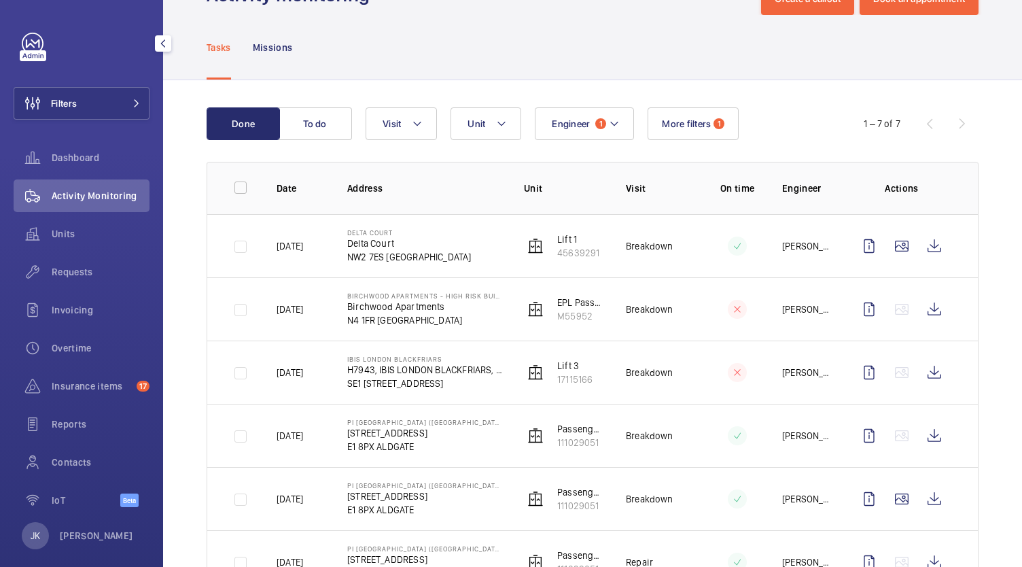
scroll to position [0, 0]
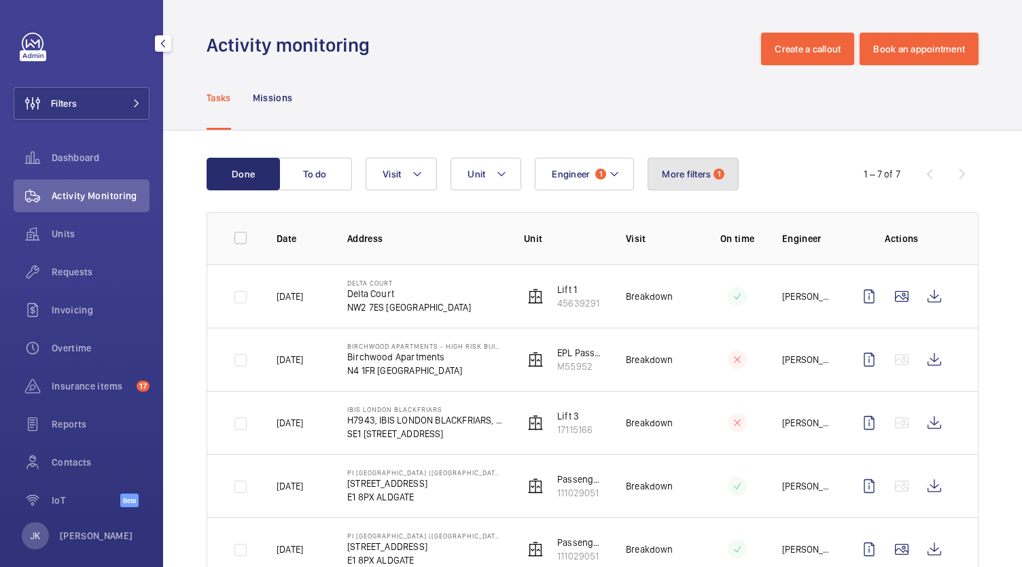
click at [696, 181] on button "More filters 1" at bounding box center [693, 174] width 91 height 33
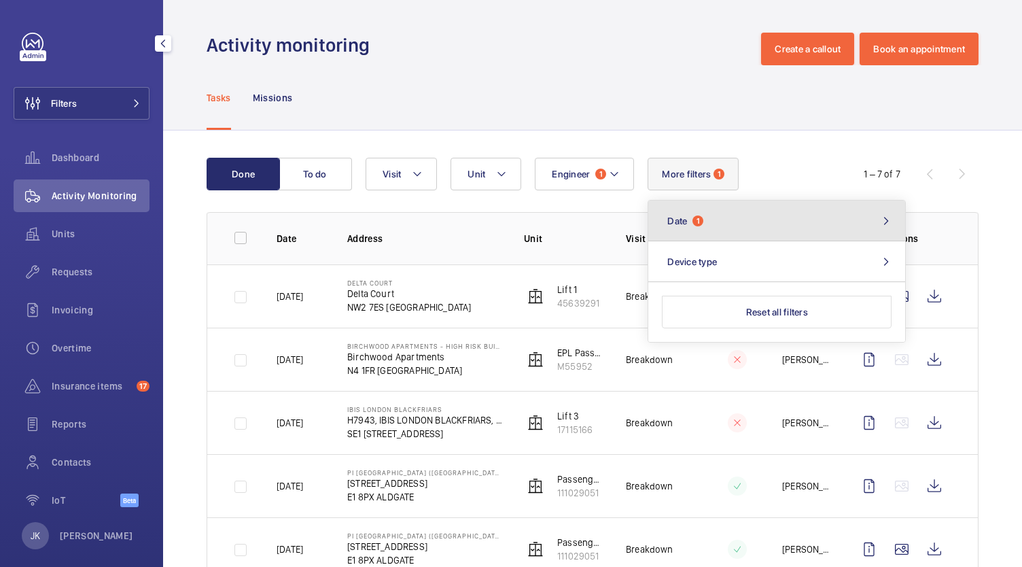
click at [737, 220] on button "Date 1" at bounding box center [776, 220] width 257 height 41
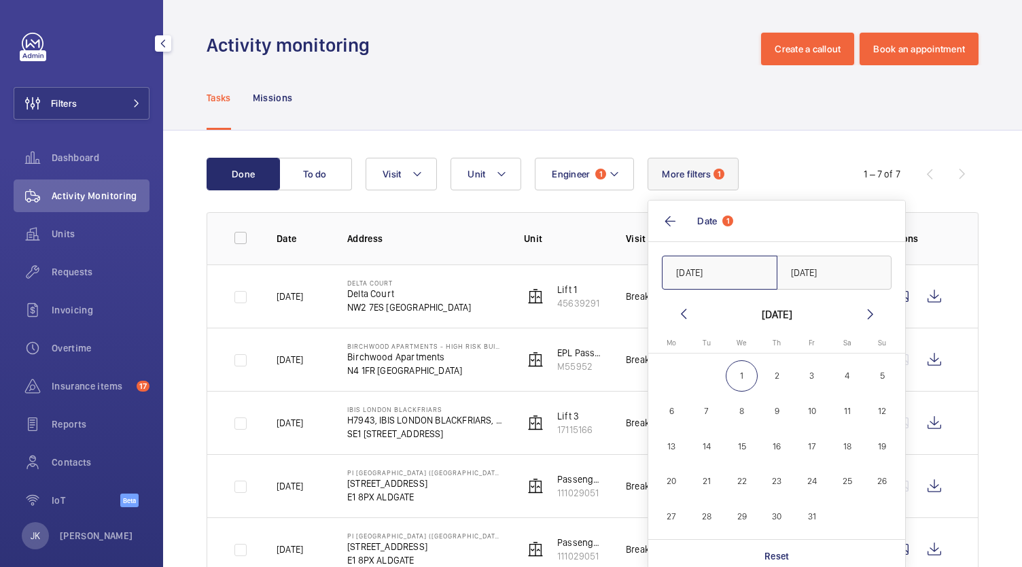
click at [722, 268] on input "[DATE]" at bounding box center [720, 272] width 116 height 34
click at [871, 319] on mat-icon at bounding box center [870, 314] width 16 height 16
click at [689, 320] on mat-icon at bounding box center [683, 314] width 16 height 16
click at [681, 313] on mat-icon at bounding box center [683, 314] width 16 height 16
click at [849, 372] on span "6" at bounding box center [847, 376] width 32 height 32
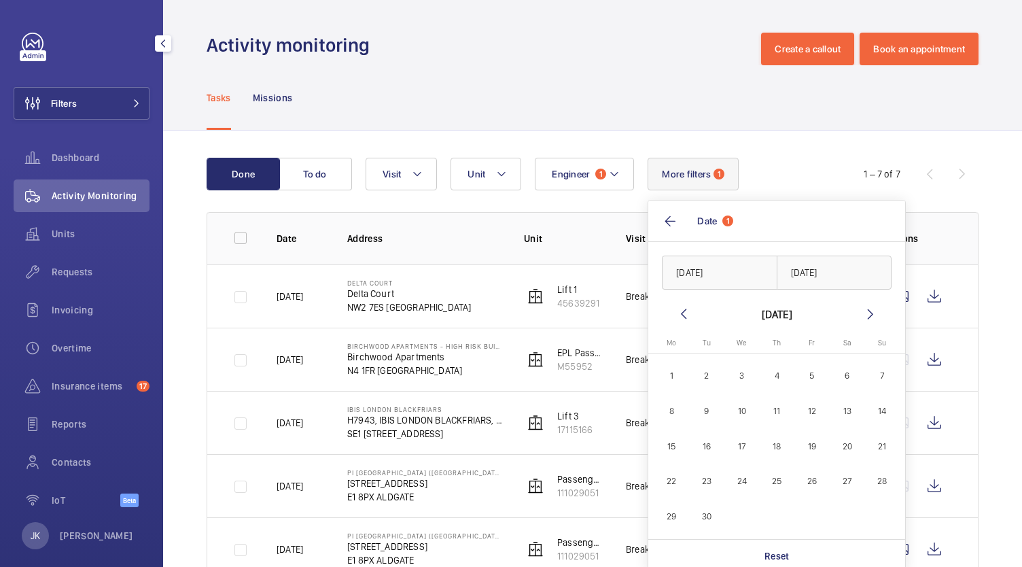
type input "[DATE]"
click at [853, 270] on input "text" at bounding box center [835, 272] width 116 height 34
click at [843, 376] on span "6" at bounding box center [847, 376] width 32 height 32
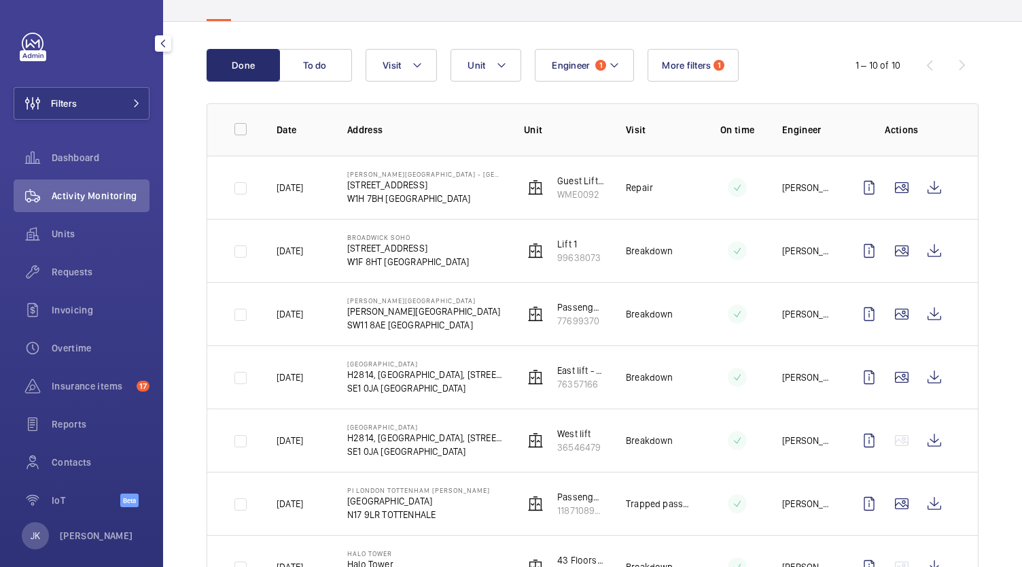
scroll to position [107, 0]
click at [918, 184] on wm-front-icon-button at bounding box center [934, 189] width 33 height 33
click at [686, 71] on span "More filters" at bounding box center [686, 66] width 49 height 11
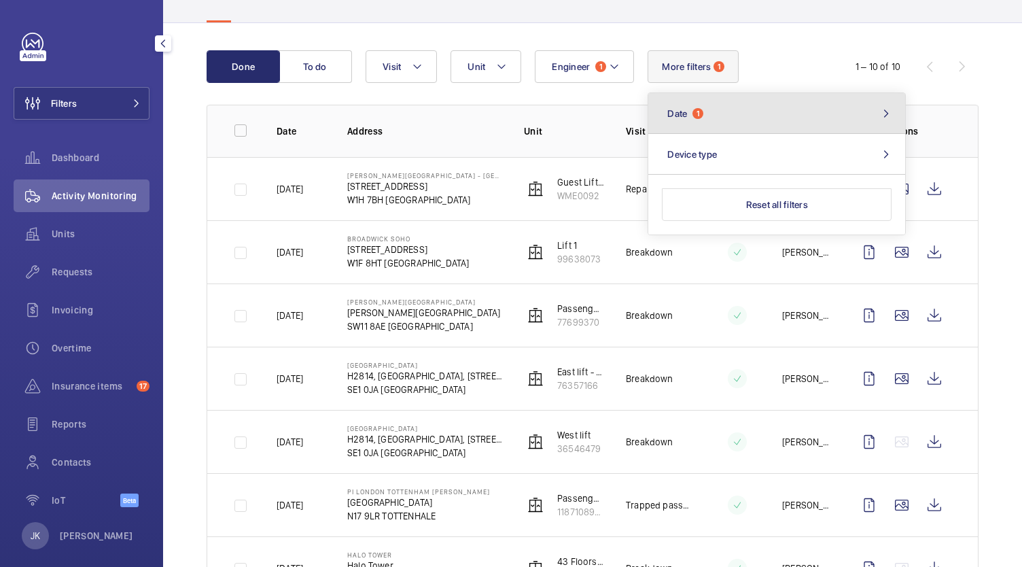
click at [713, 120] on button "Date 1" at bounding box center [776, 113] width 257 height 41
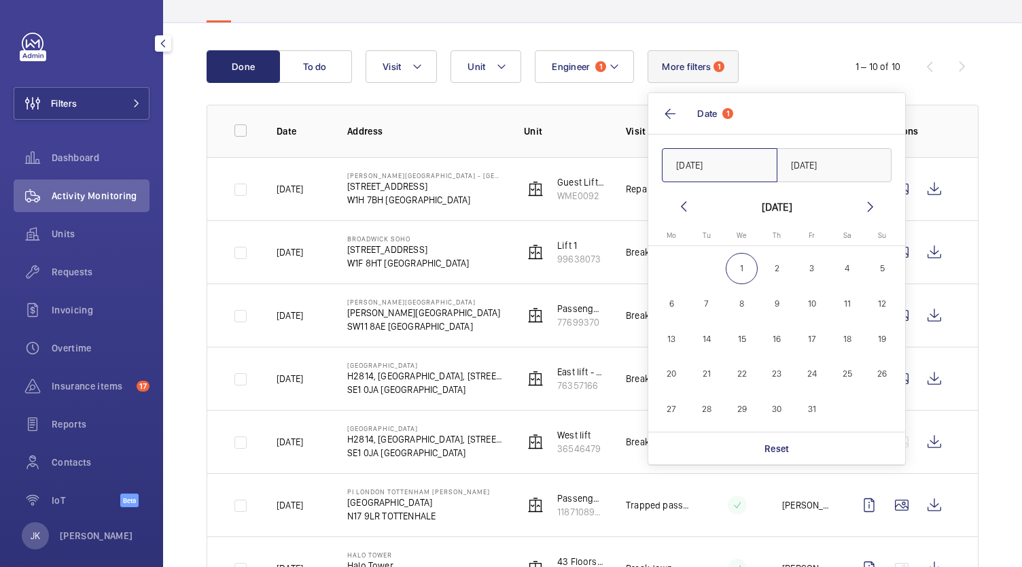
click at [735, 167] on input "[DATE]" at bounding box center [720, 165] width 116 height 34
click at [681, 207] on mat-icon at bounding box center [683, 206] width 16 height 16
click at [845, 302] on span "13" at bounding box center [847, 303] width 32 height 32
type input "[DATE]"
click at [844, 161] on input "text" at bounding box center [835, 165] width 116 height 34
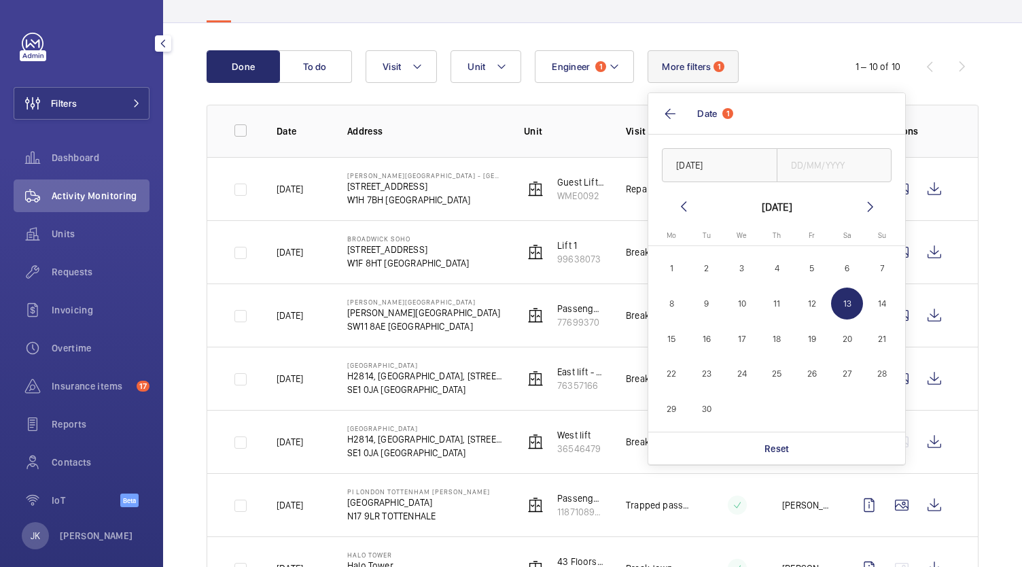
click at [845, 304] on span "13" at bounding box center [847, 303] width 32 height 32
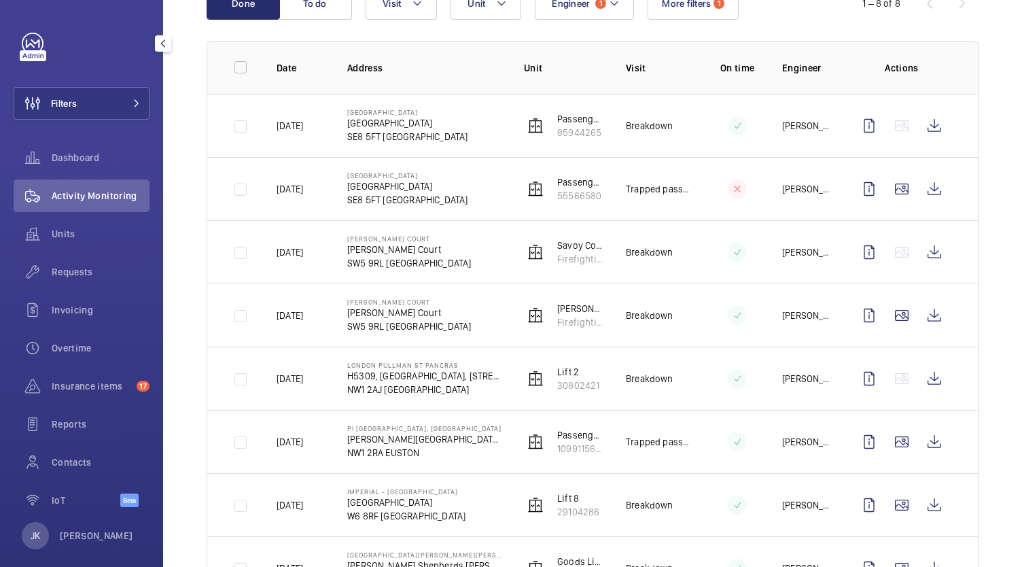
scroll to position [234, 0]
